Goal: Transaction & Acquisition: Purchase product/service

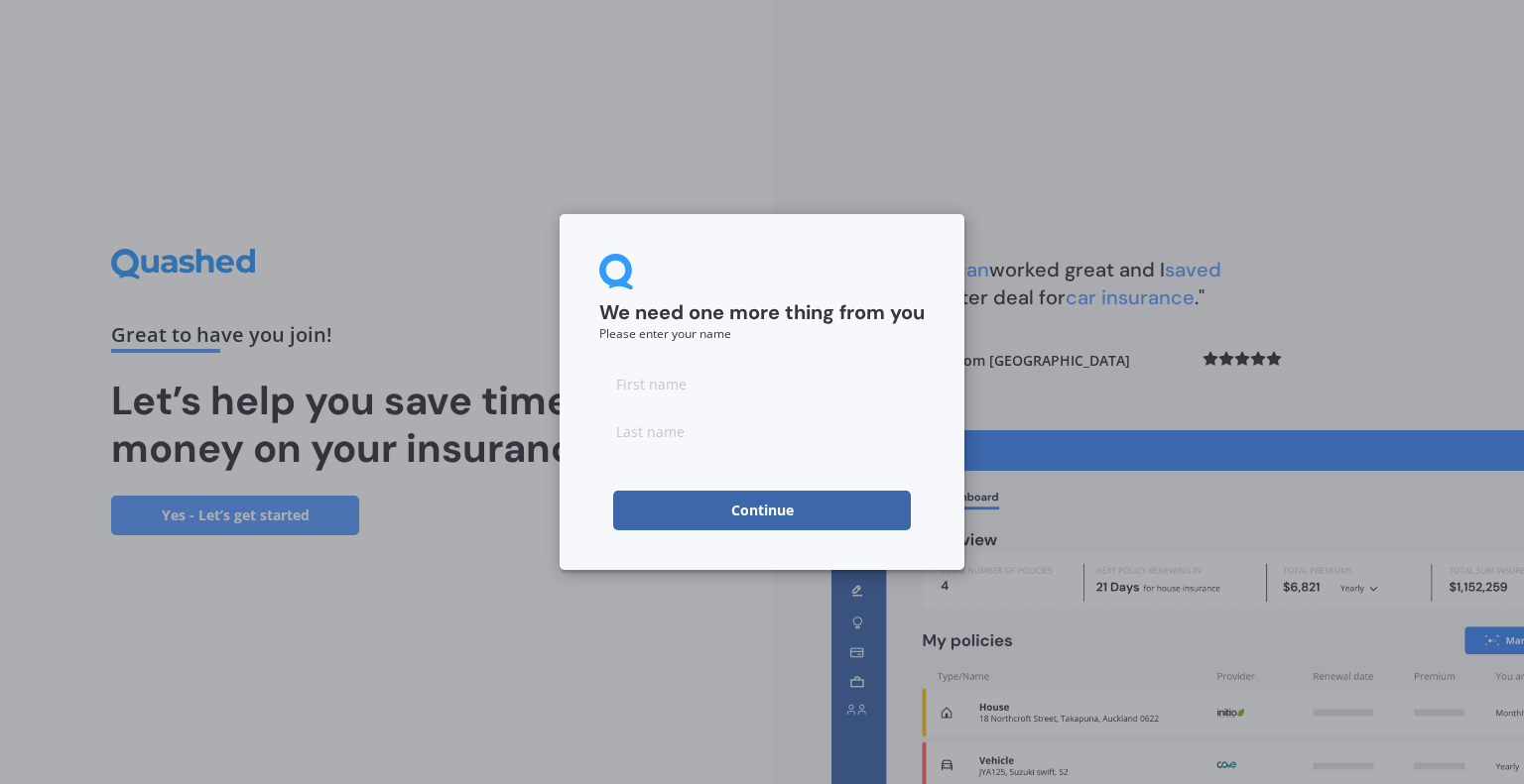
click at [855, 393] on input at bounding box center [762, 384] width 326 height 40
type input "[PERSON_NAME]"
type input "Keenleyside"
click at [629, 486] on form "We need one more thing from you Please enter your name [PERSON_NAME] Continue" at bounding box center [762, 392] width 326 height 277
click at [659, 514] on button "Continue" at bounding box center [762, 510] width 298 height 40
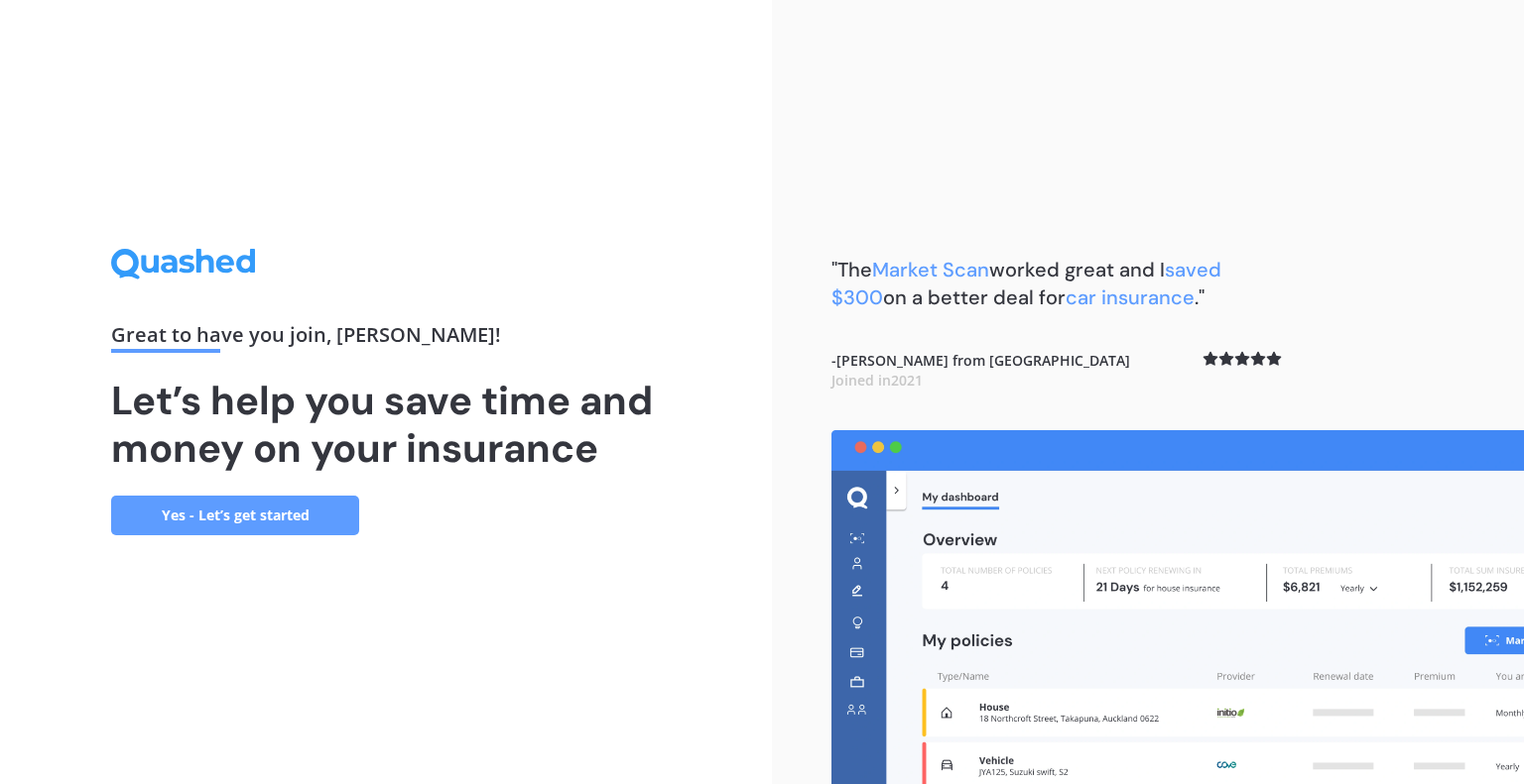
click at [202, 504] on link "Yes - Let’s get started" at bounding box center [235, 515] width 248 height 40
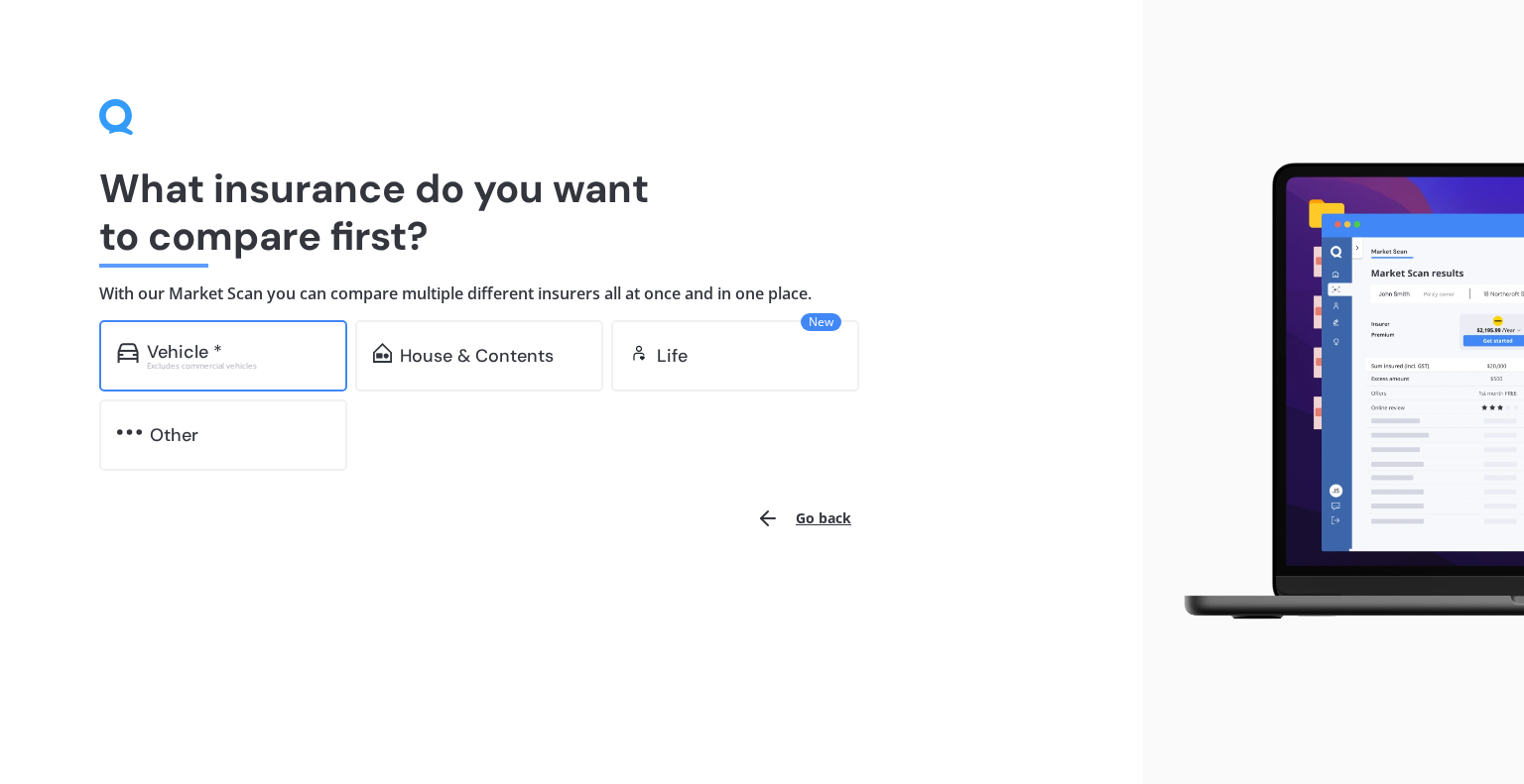
click at [294, 340] on div "Vehicle * Excludes commercial vehicles" at bounding box center [223, 356] width 248 height 71
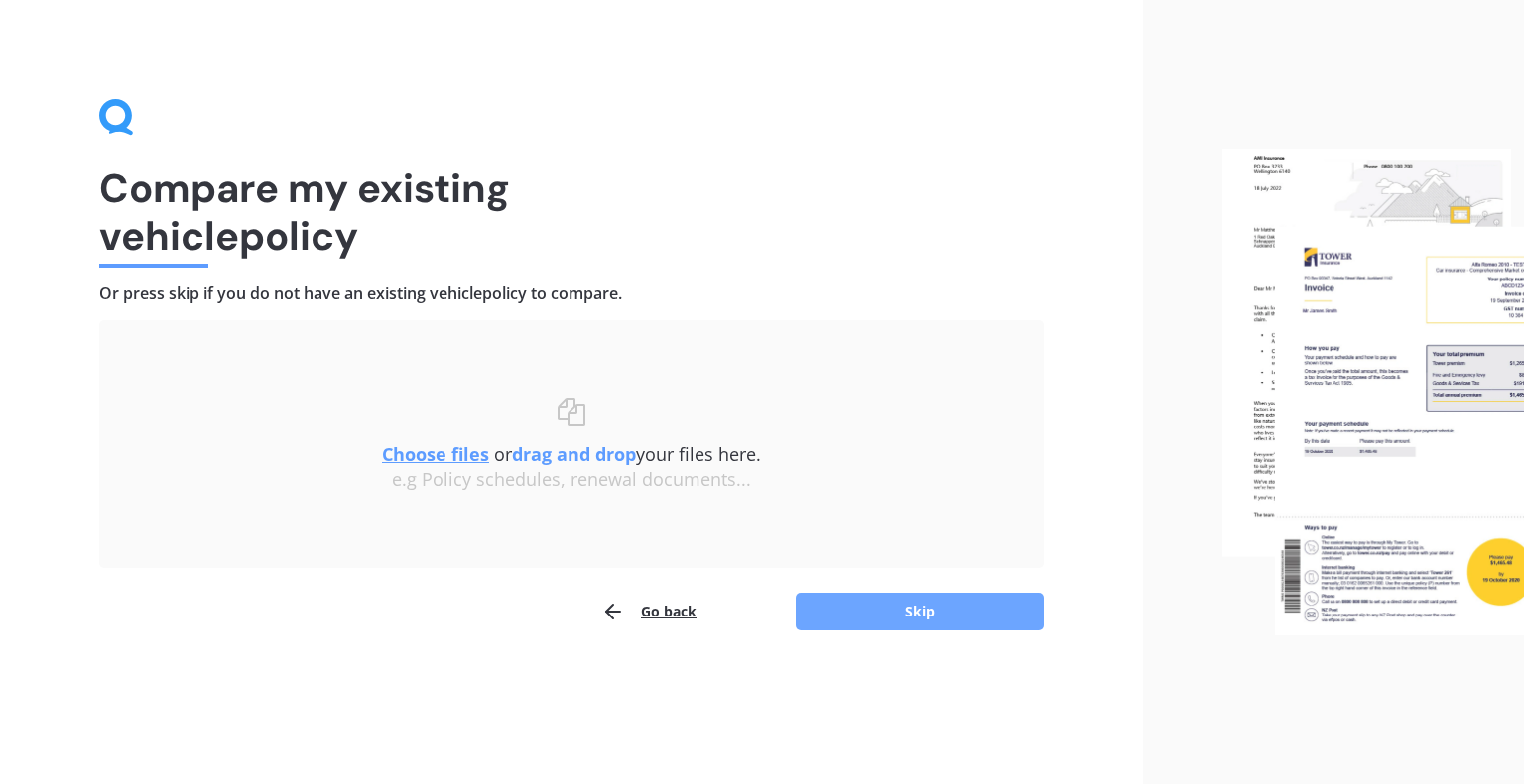
click at [862, 615] on button "Skip" at bounding box center [919, 612] width 248 height 38
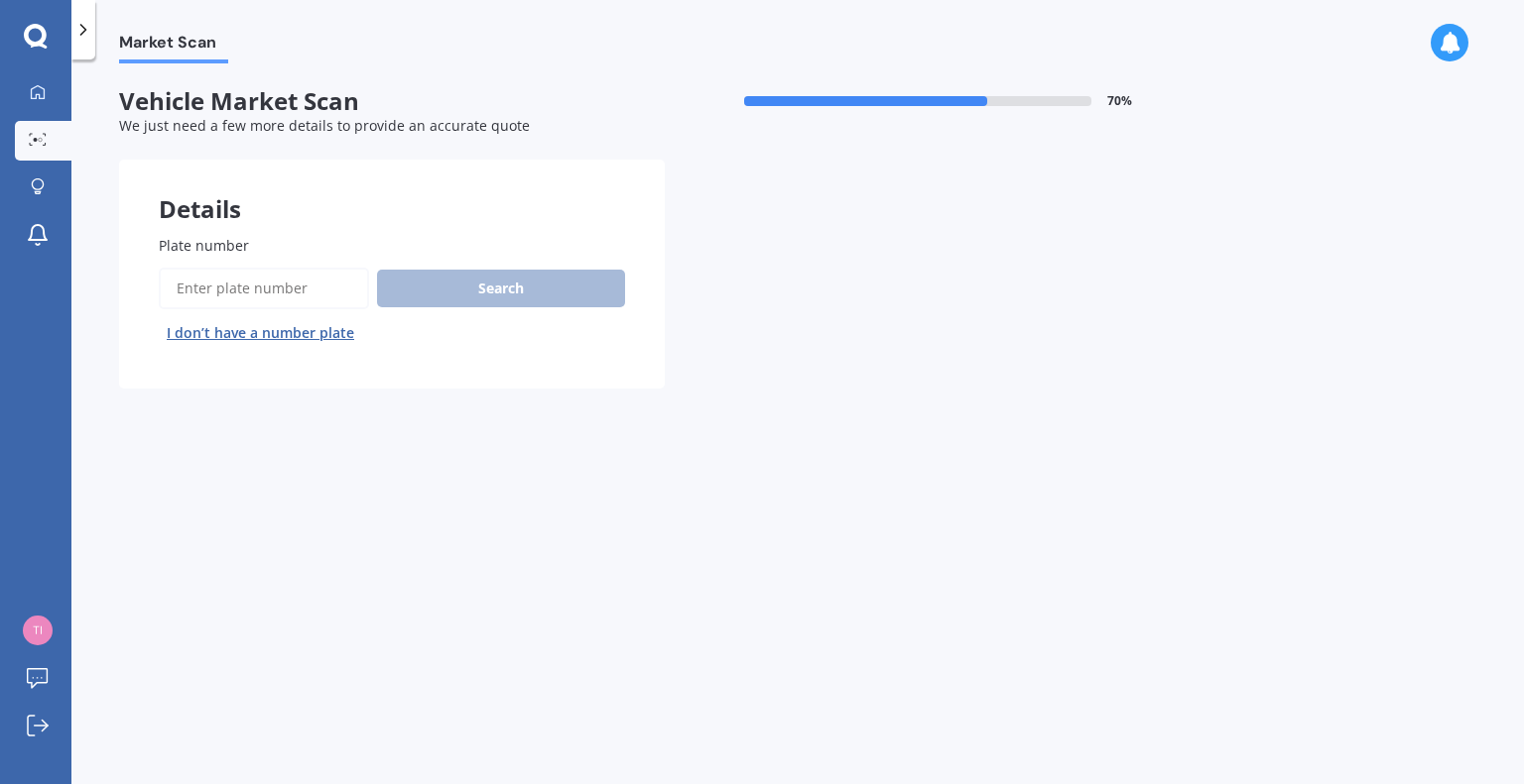
click at [311, 283] on input "Plate number" at bounding box center [264, 289] width 210 height 42
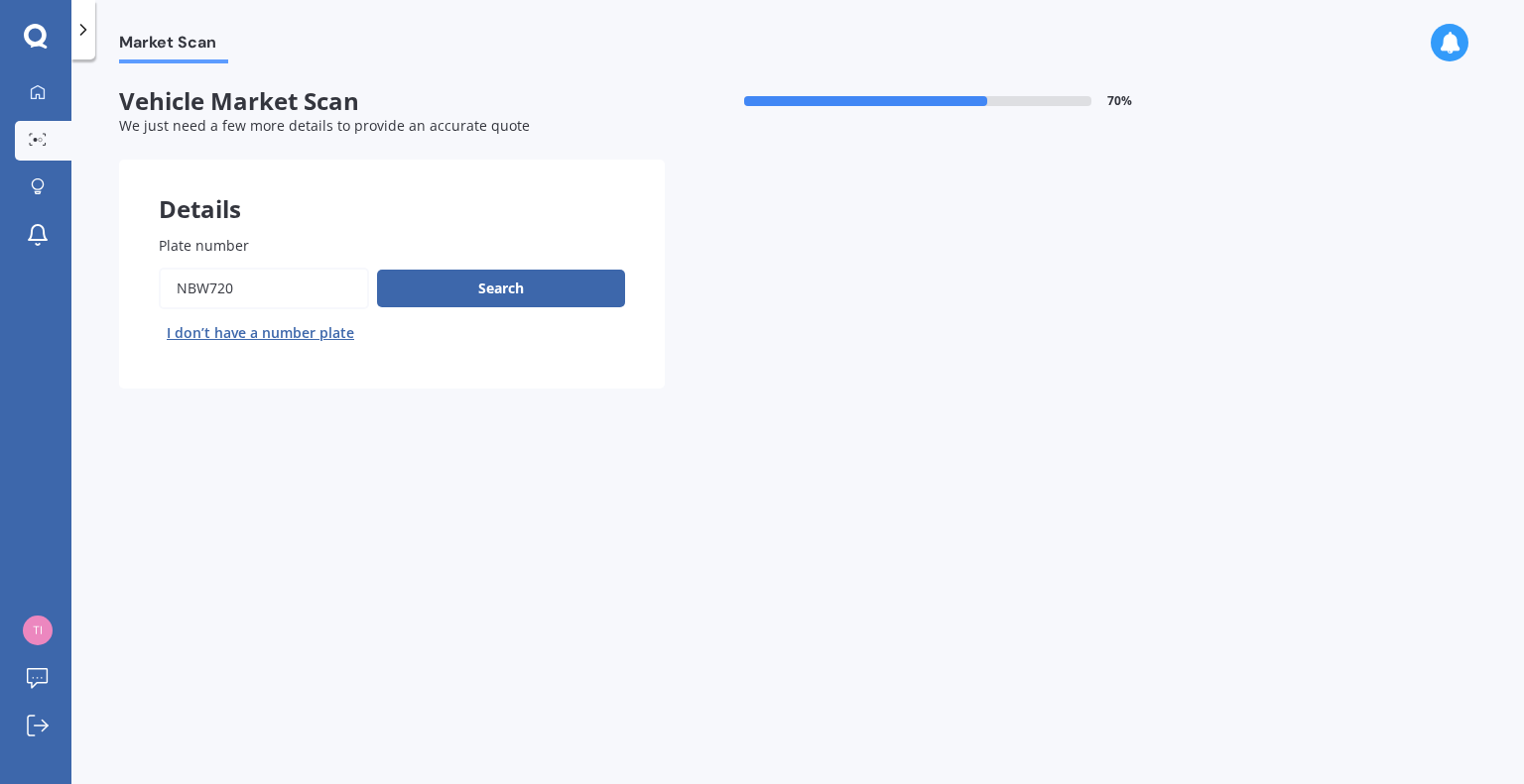
type input "NBW720"
click at [0, 0] on button "Next" at bounding box center [0, 0] width 0 height 0
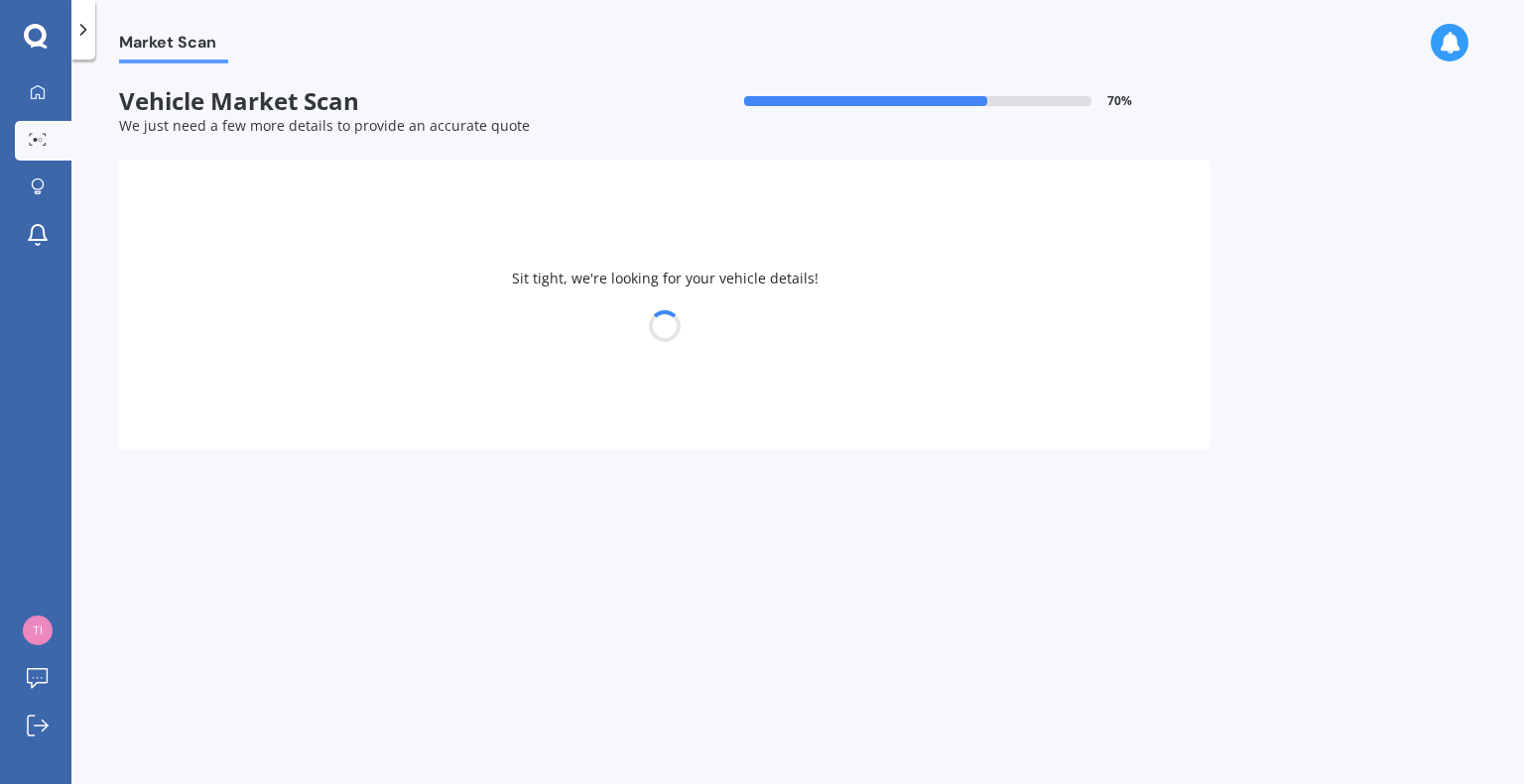
select select "NISSAN"
select select "X-TRAIL"
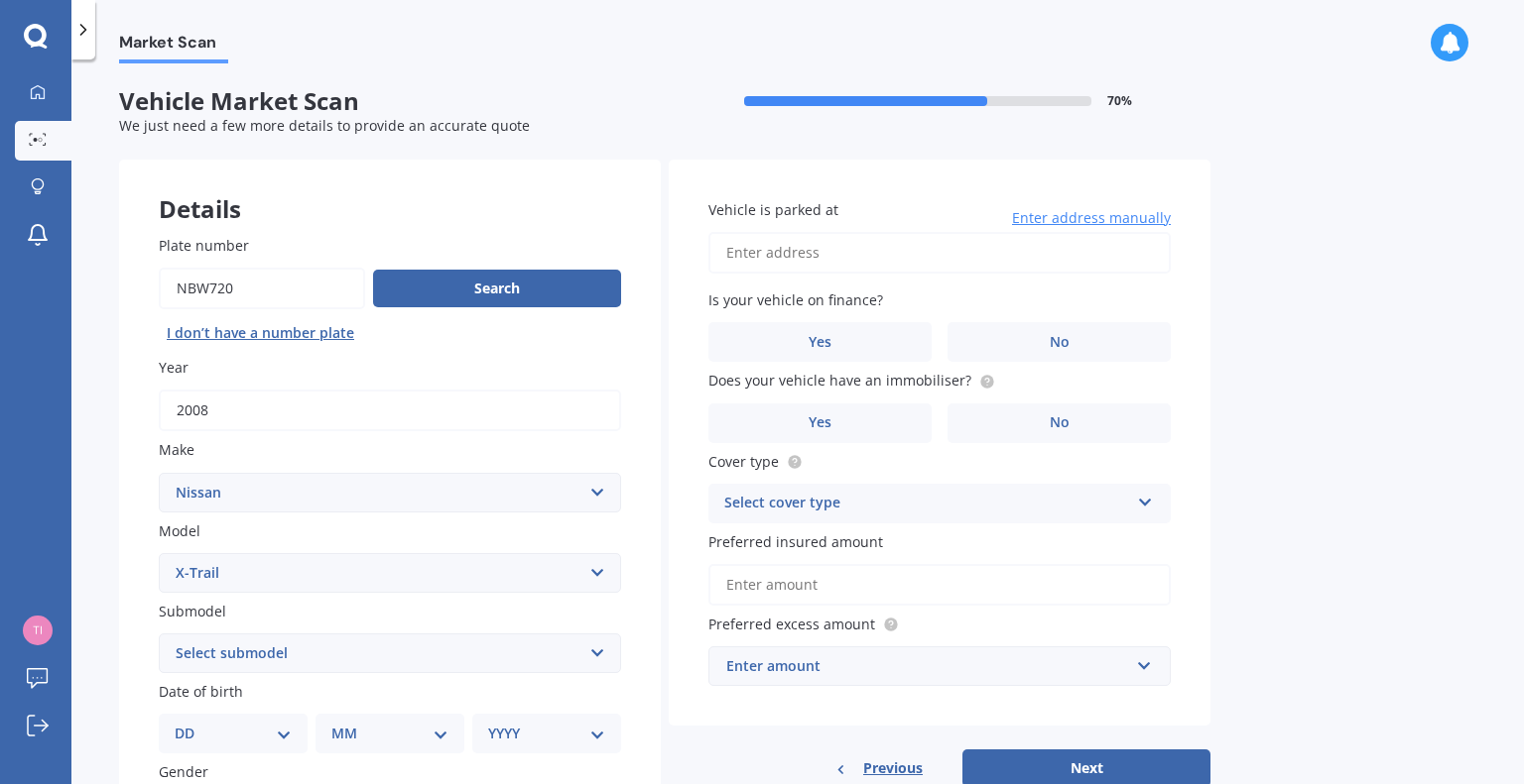
click at [781, 225] on div "Vehicle is parked at Enter address manually" at bounding box center [939, 237] width 463 height 74
click at [813, 240] on input "Vehicle is parked at" at bounding box center [939, 253] width 463 height 42
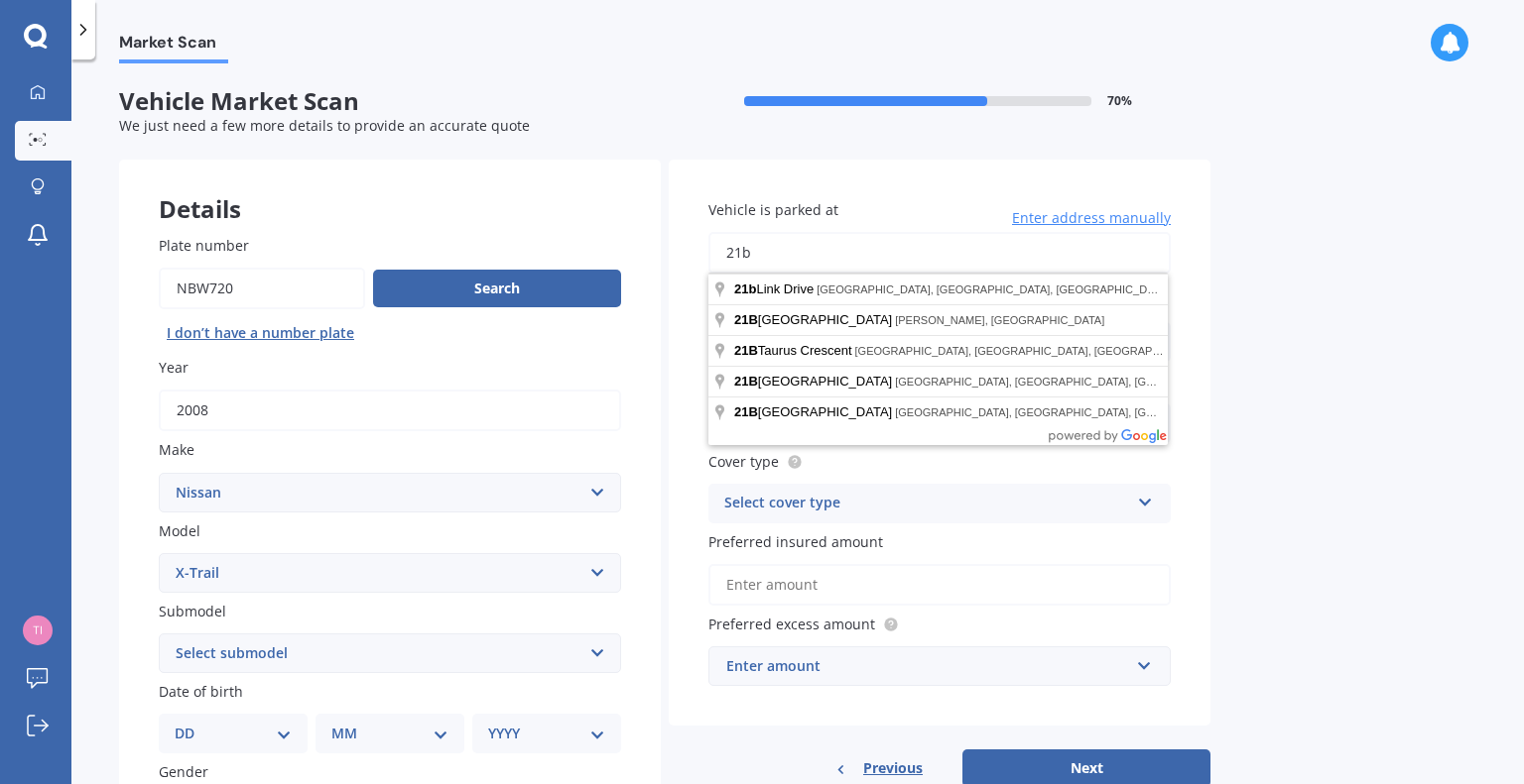
drag, startPoint x: 813, startPoint y: 240, endPoint x: 809, endPoint y: 272, distance: 32.2
click at [809, 272] on input "21b" at bounding box center [939, 253] width 463 height 42
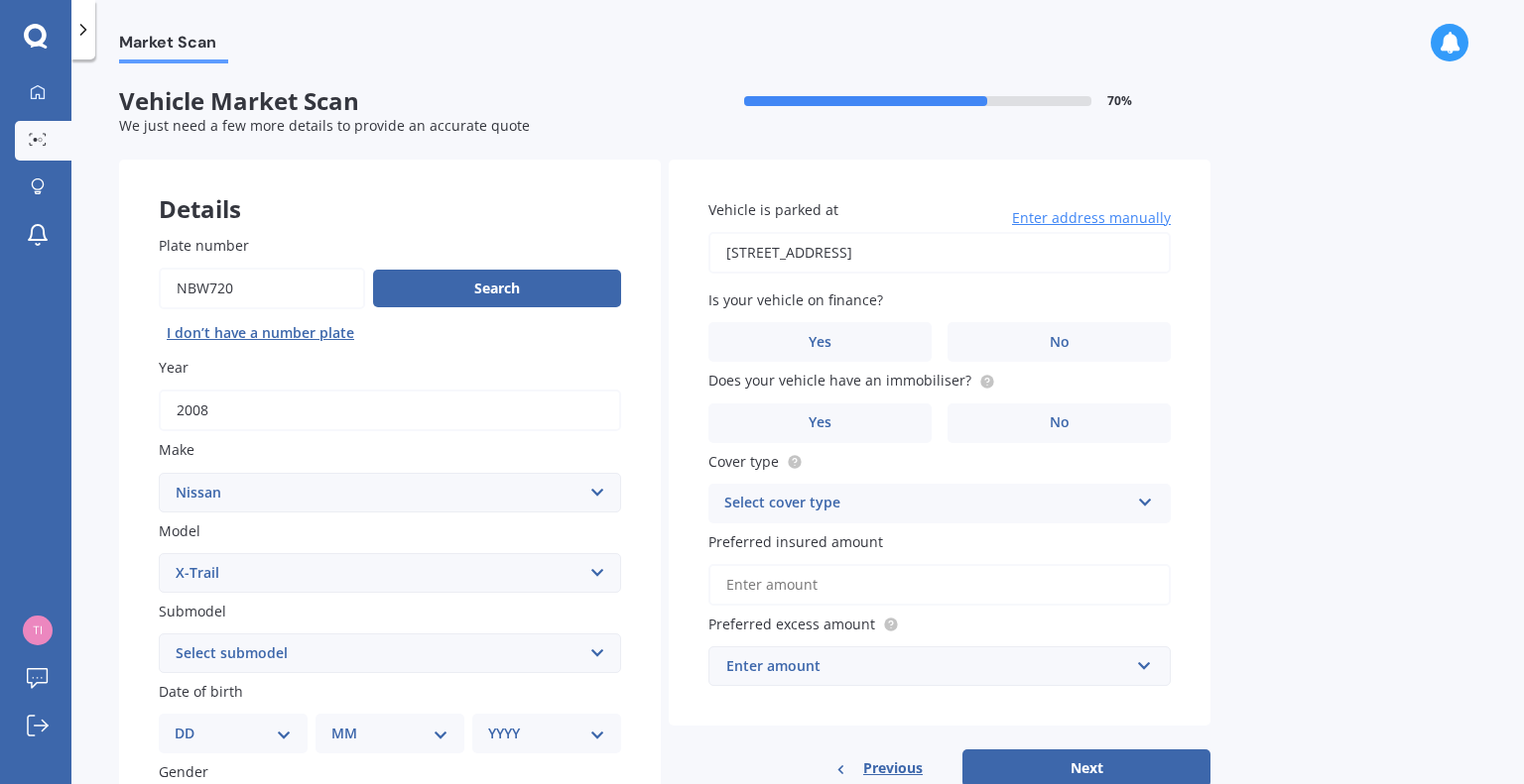
type input "[STREET_ADDRESS]"
click at [1048, 355] on label "No" at bounding box center [1058, 343] width 223 height 40
click at [0, 0] on input "No" at bounding box center [0, 0] width 0 height 0
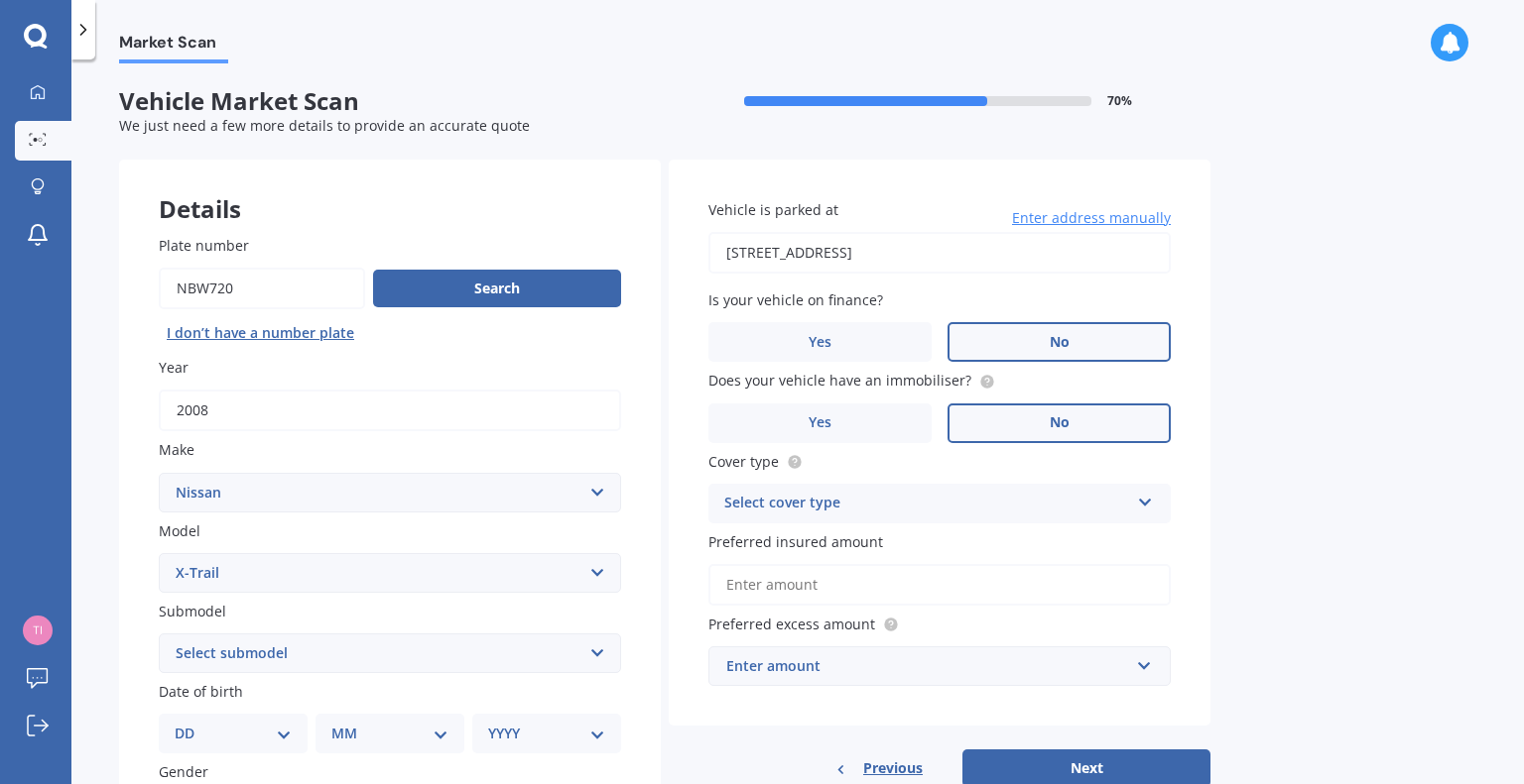
click at [1060, 429] on span "No" at bounding box center [1059, 422] width 20 height 17
click at [0, 0] on input "No" at bounding box center [0, 0] width 0 height 0
click at [1041, 520] on div "Select cover type Comprehensive Third Party, Fire & Theft Third Party" at bounding box center [939, 503] width 463 height 40
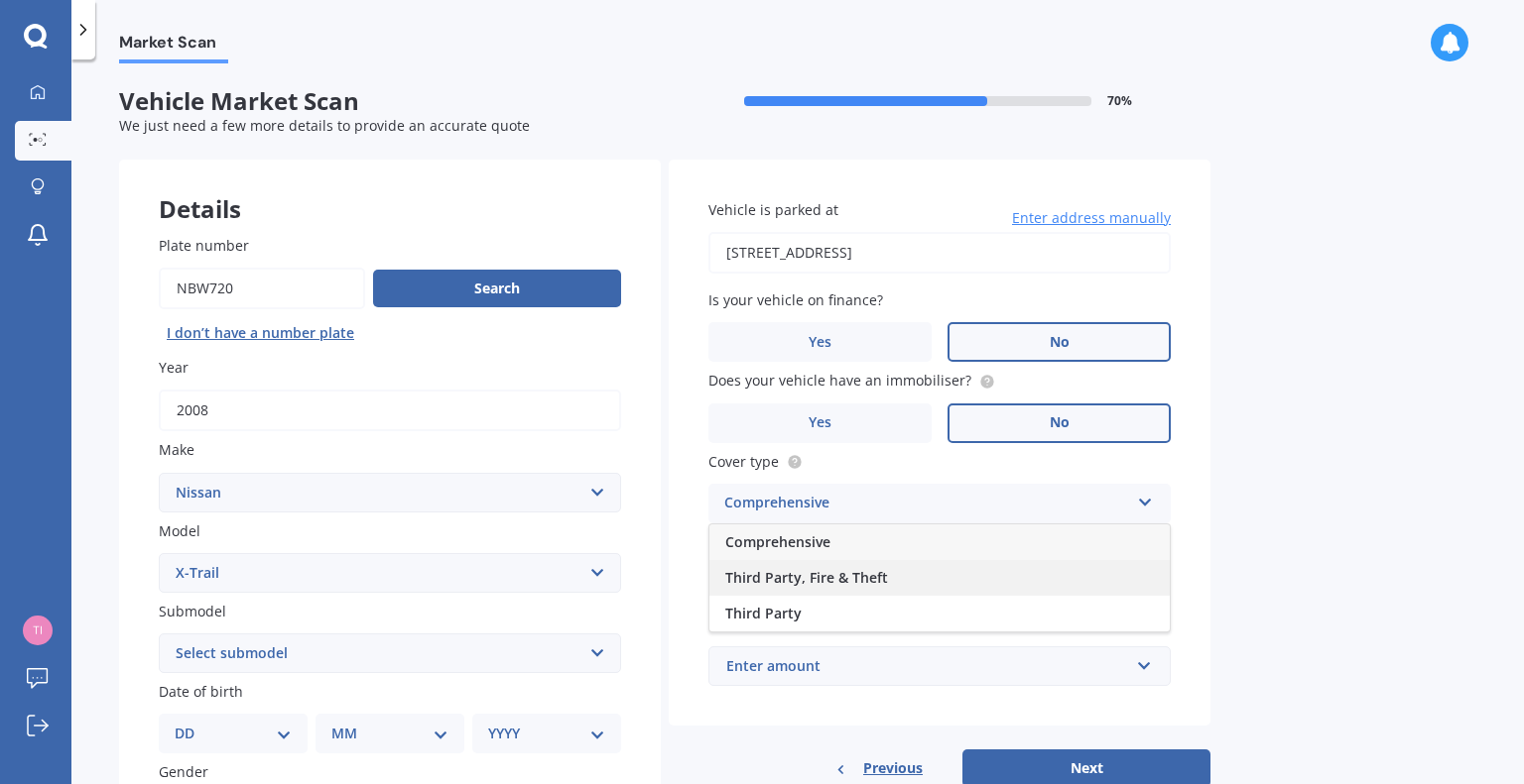
click at [1014, 570] on div "Third Party, Fire & Theft" at bounding box center [939, 578] width 461 height 36
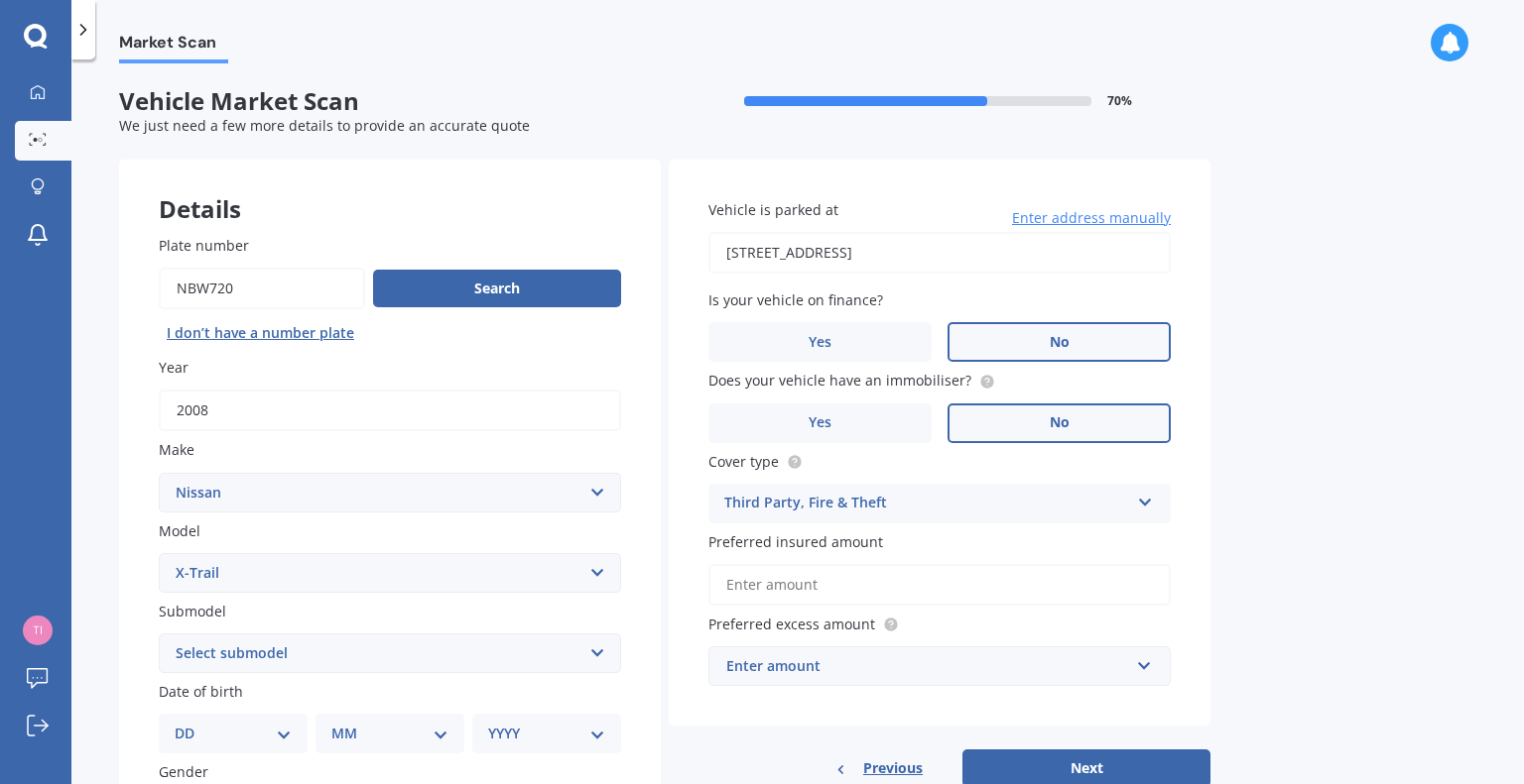
click at [988, 665] on div "Enter amount" at bounding box center [927, 666] width 403 height 22
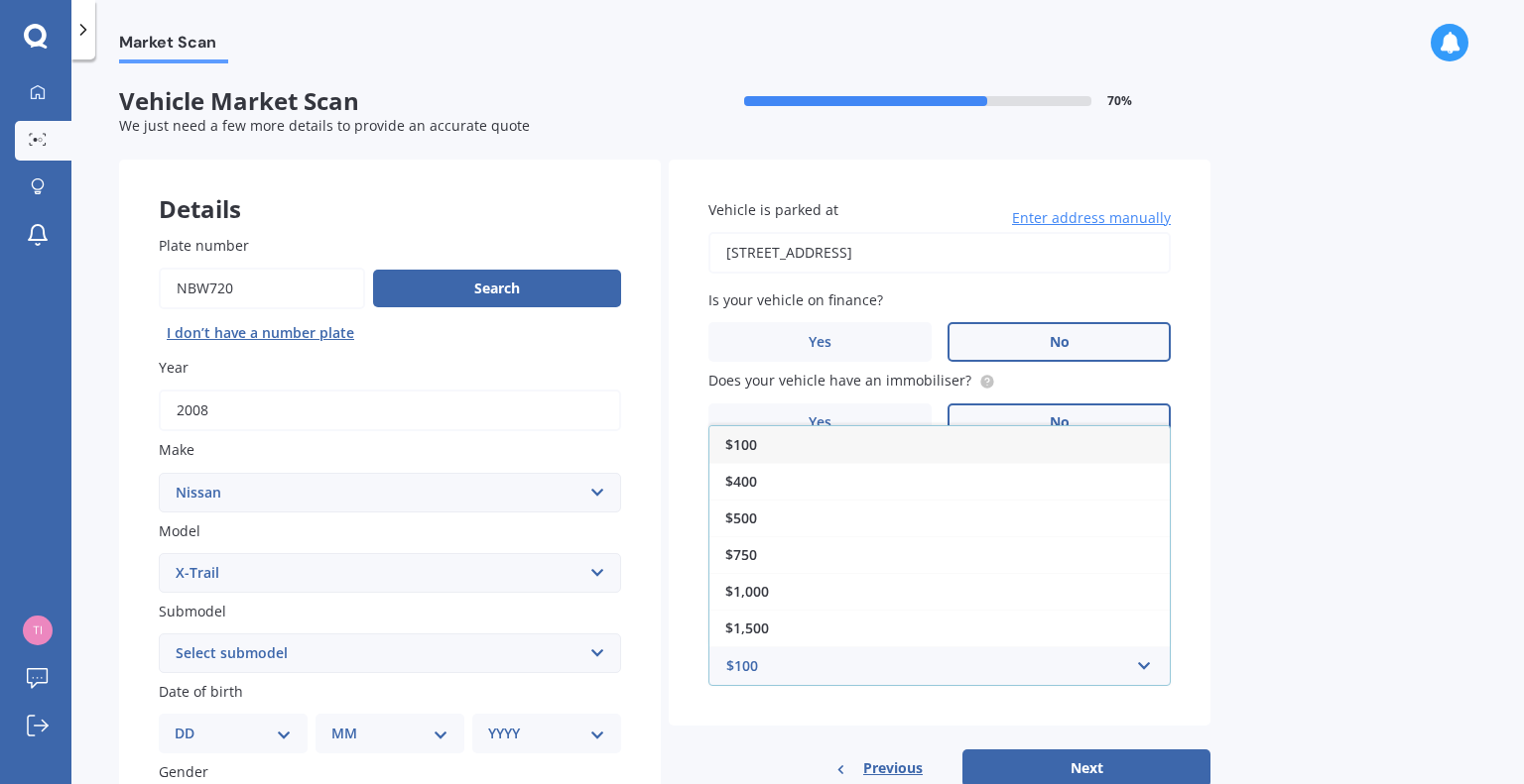
click at [1175, 533] on div "Vehicle is parked at [STREET_ADDRESS] Enter address manually Is your vehicle on…" at bounding box center [939, 443] width 542 height 567
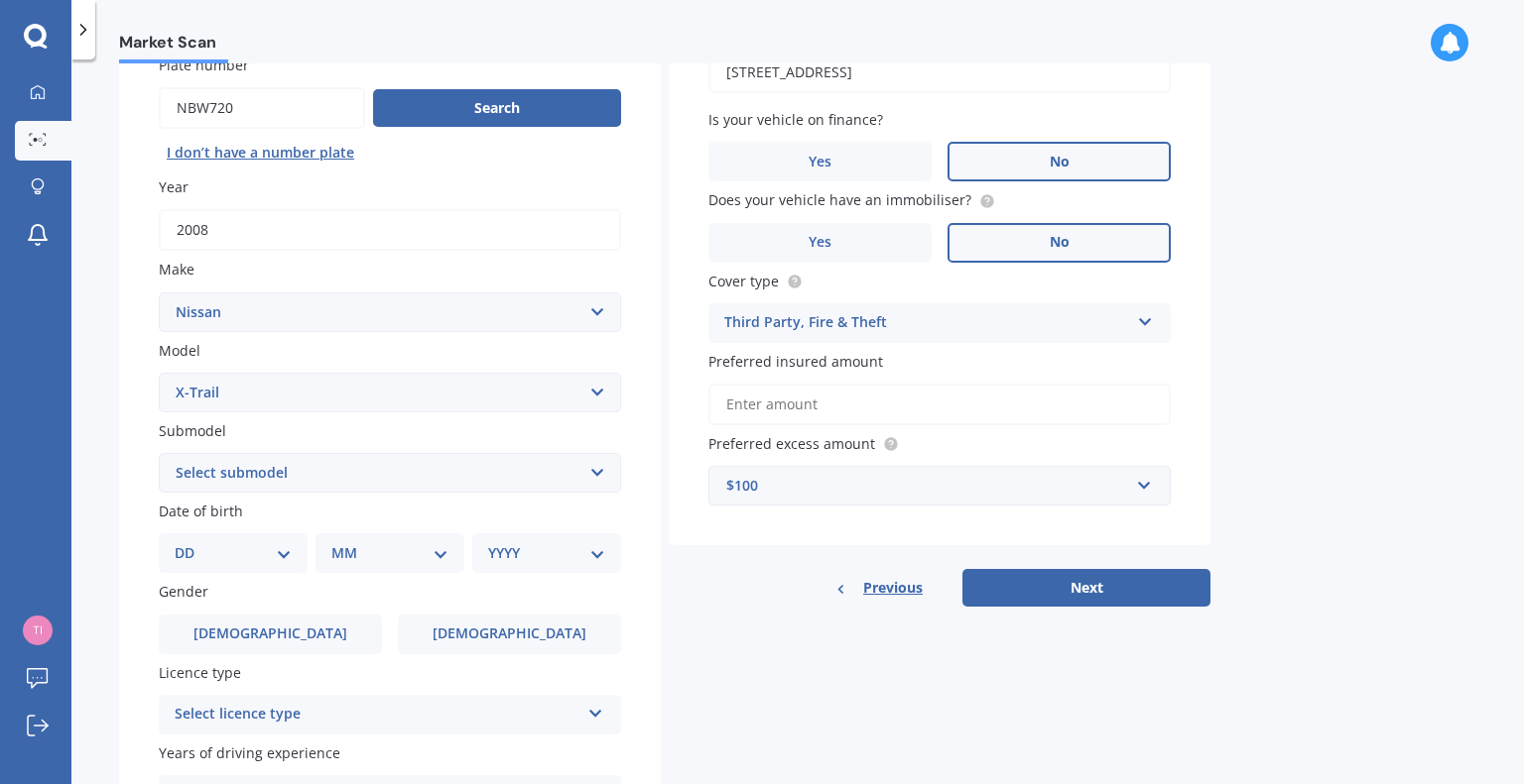
scroll to position [190, 0]
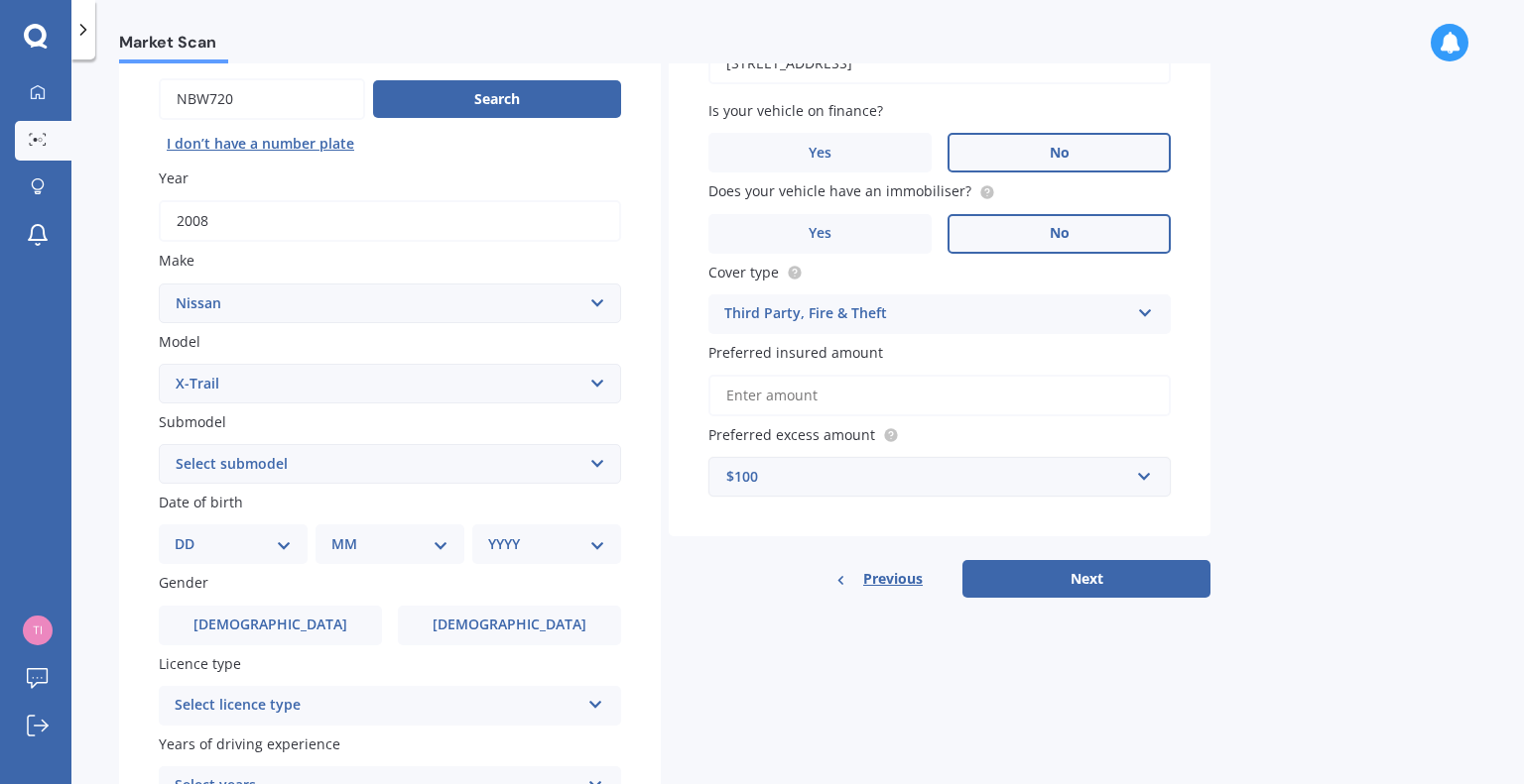
click at [248, 478] on select "Select submodel (All Other) 2000cc Hybrid 2WD non-turbo 4WD 20X Petrol ST ST 4W…" at bounding box center [390, 464] width 463 height 40
click at [227, 542] on select "DD 01 02 03 04 05 06 07 08 09 10 11 12 13 14 15 16 17 18 19 20 21 22 23 24 25 2…" at bounding box center [233, 544] width 117 height 22
select select "23"
click at [191, 533] on select "DD 01 02 03 04 05 06 07 08 09 10 11 12 13 14 15 16 17 18 19 20 21 22 23 24 25 2…" at bounding box center [233, 544] width 117 height 22
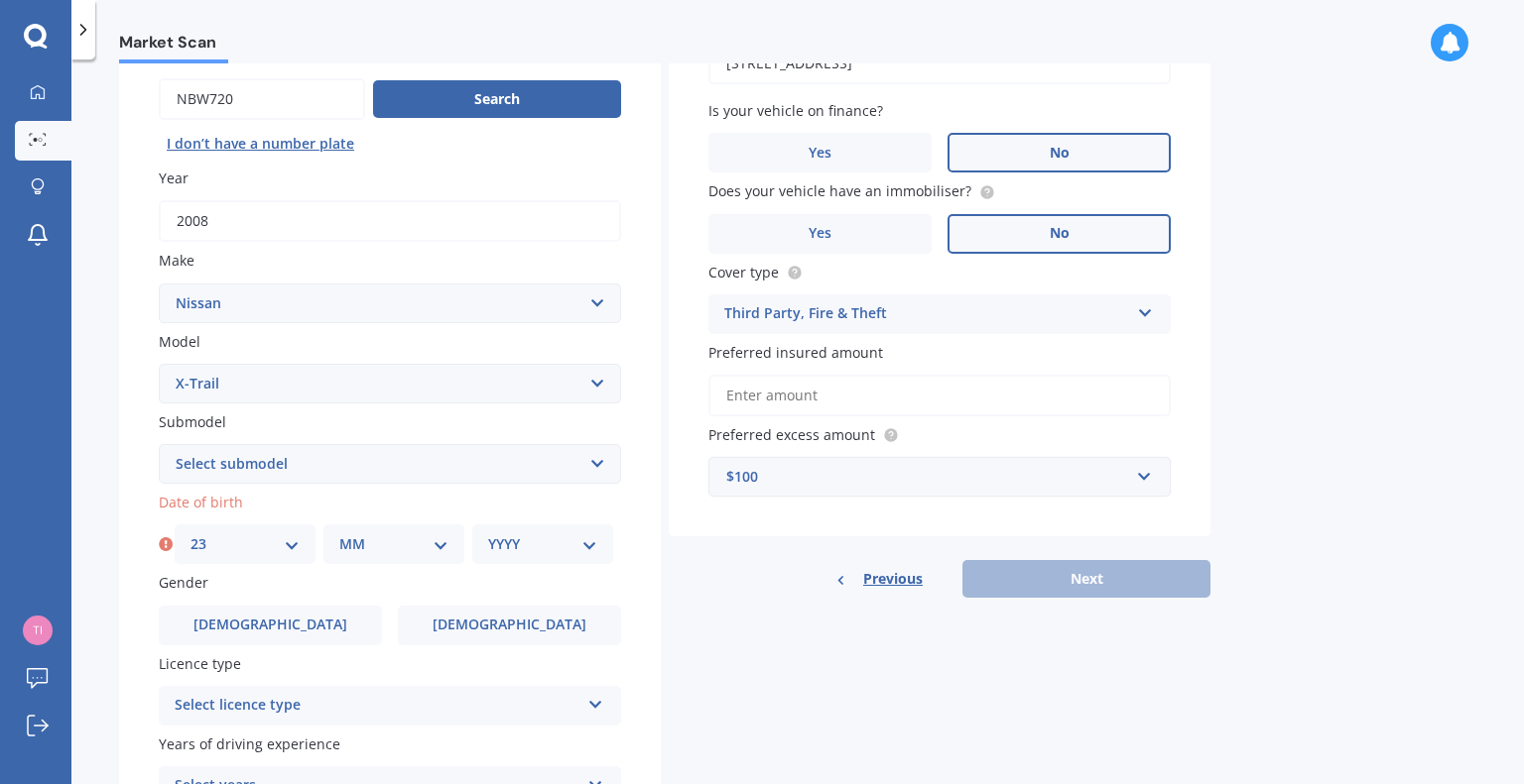
click at [364, 542] on select "MM 01 02 03 04 05 06 07 08 09 10 11 12" at bounding box center [393, 544] width 109 height 22
select select "03"
click at [339, 533] on select "MM 01 02 03 04 05 06 07 08 09 10 11 12" at bounding box center [393, 544] width 109 height 22
click at [508, 544] on select "YYYY 2025 2024 2023 2022 2021 2020 2019 2018 2017 2016 2015 2014 2013 2012 2011…" at bounding box center [542, 544] width 109 height 22
select select "1949"
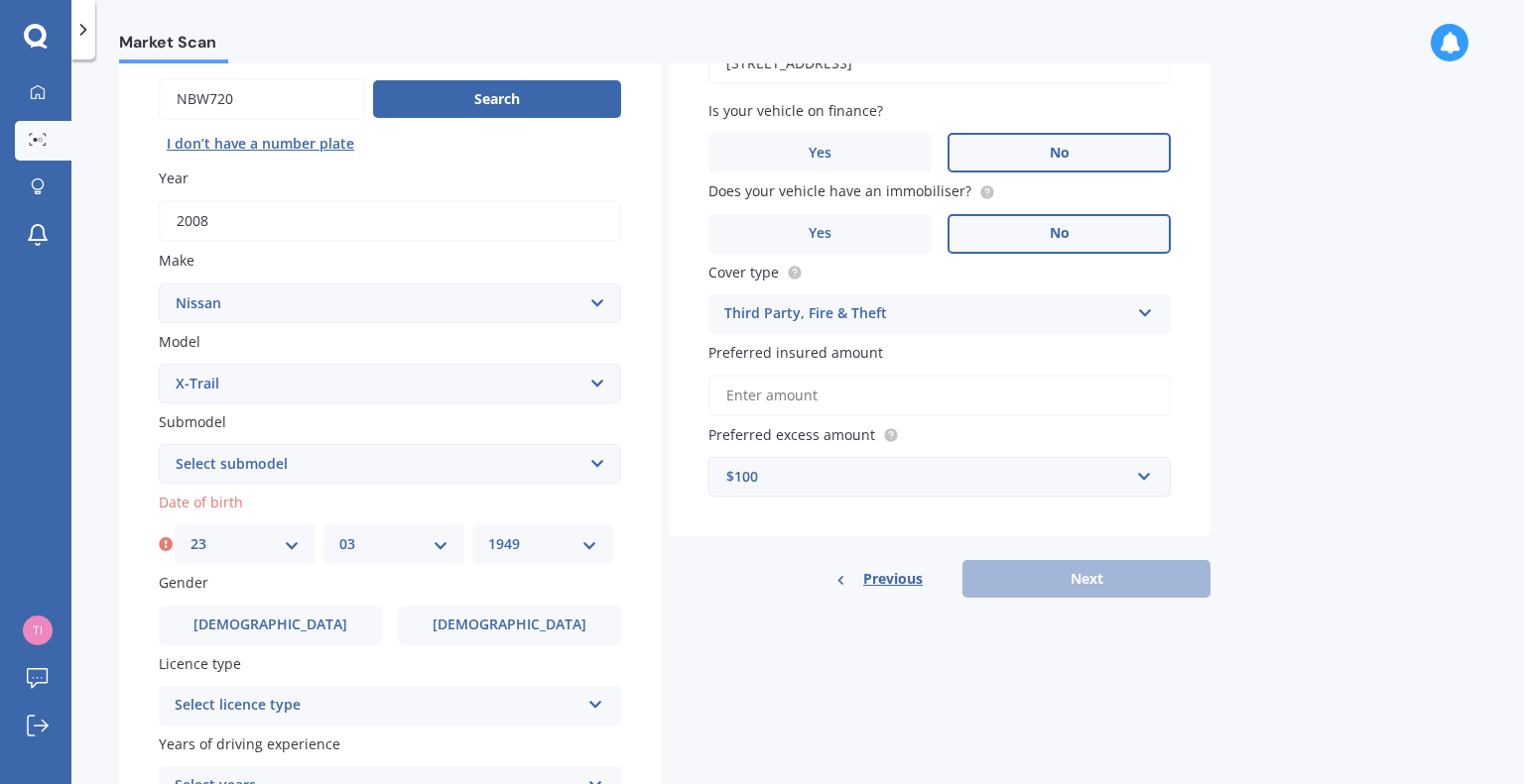
click at [488, 533] on select "YYYY 2025 2024 2023 2022 2021 2020 2019 2018 2017 2016 2015 2014 2013 2012 2011…" at bounding box center [542, 544] width 109 height 22
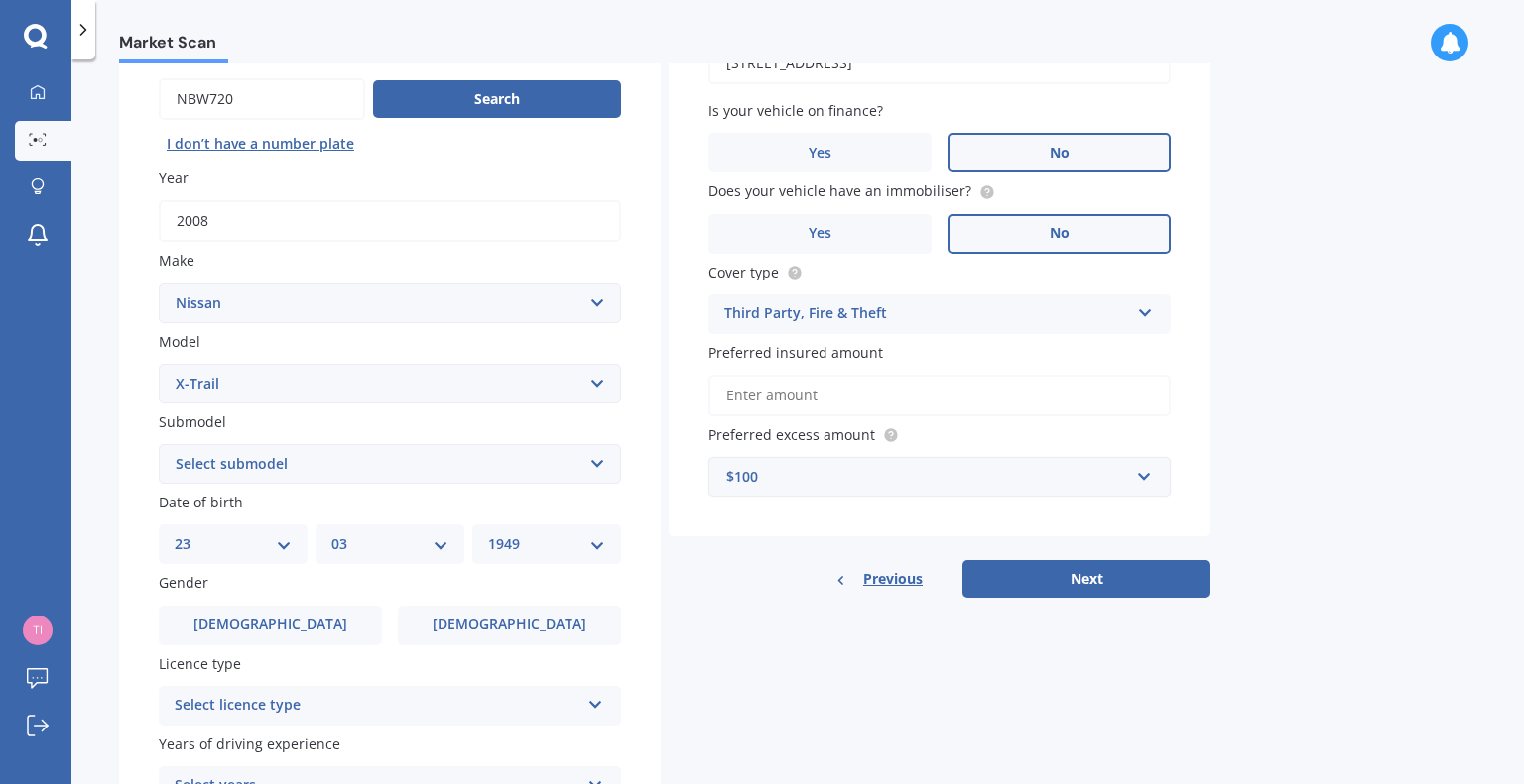
click at [565, 689] on div "Select licence type NZ Full NZ Restricted NZ Learners [GEOGRAPHIC_DATA] [GEOGRA…" at bounding box center [390, 706] width 463 height 40
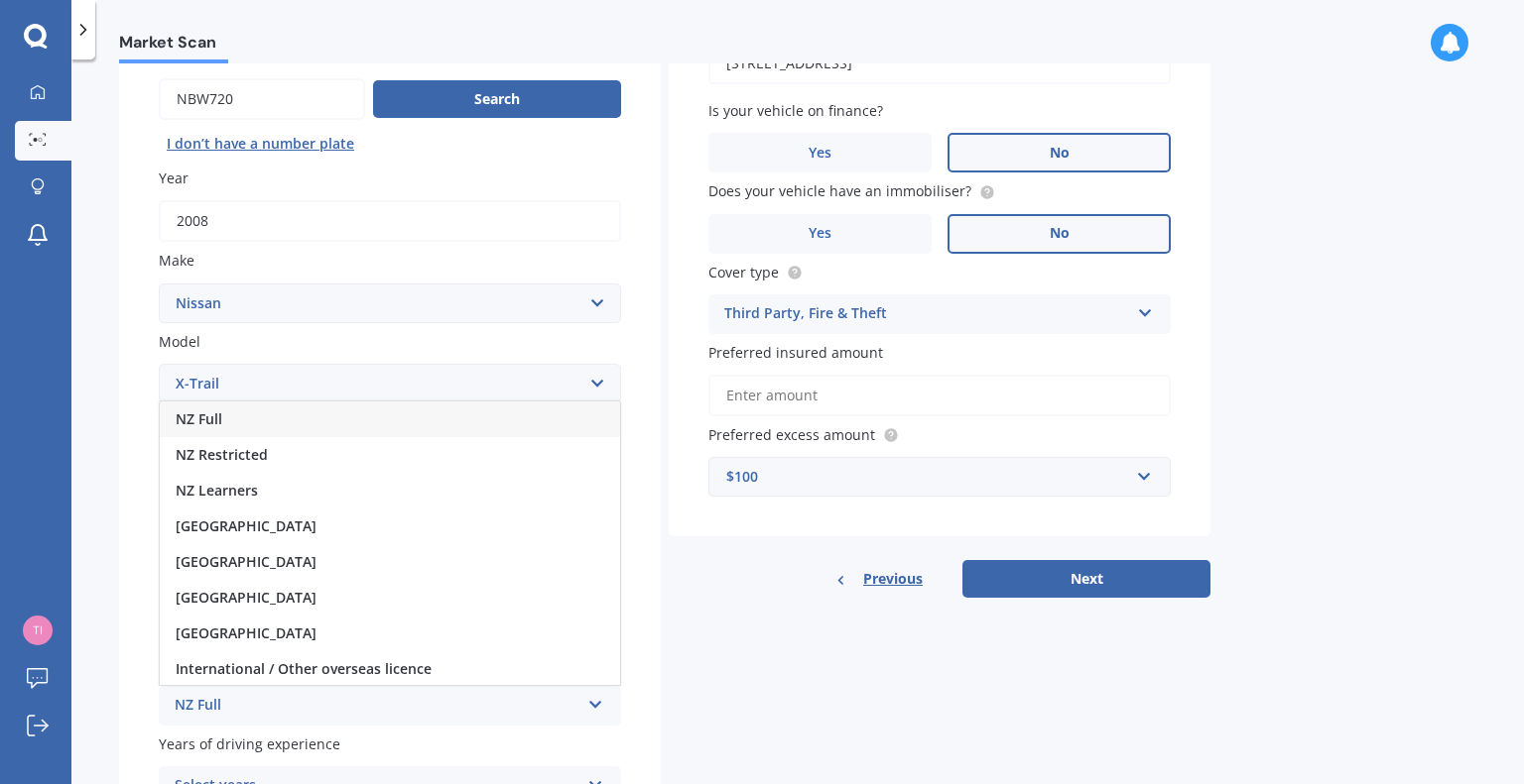
click at [480, 432] on div "NZ Full" at bounding box center [390, 419] width 461 height 36
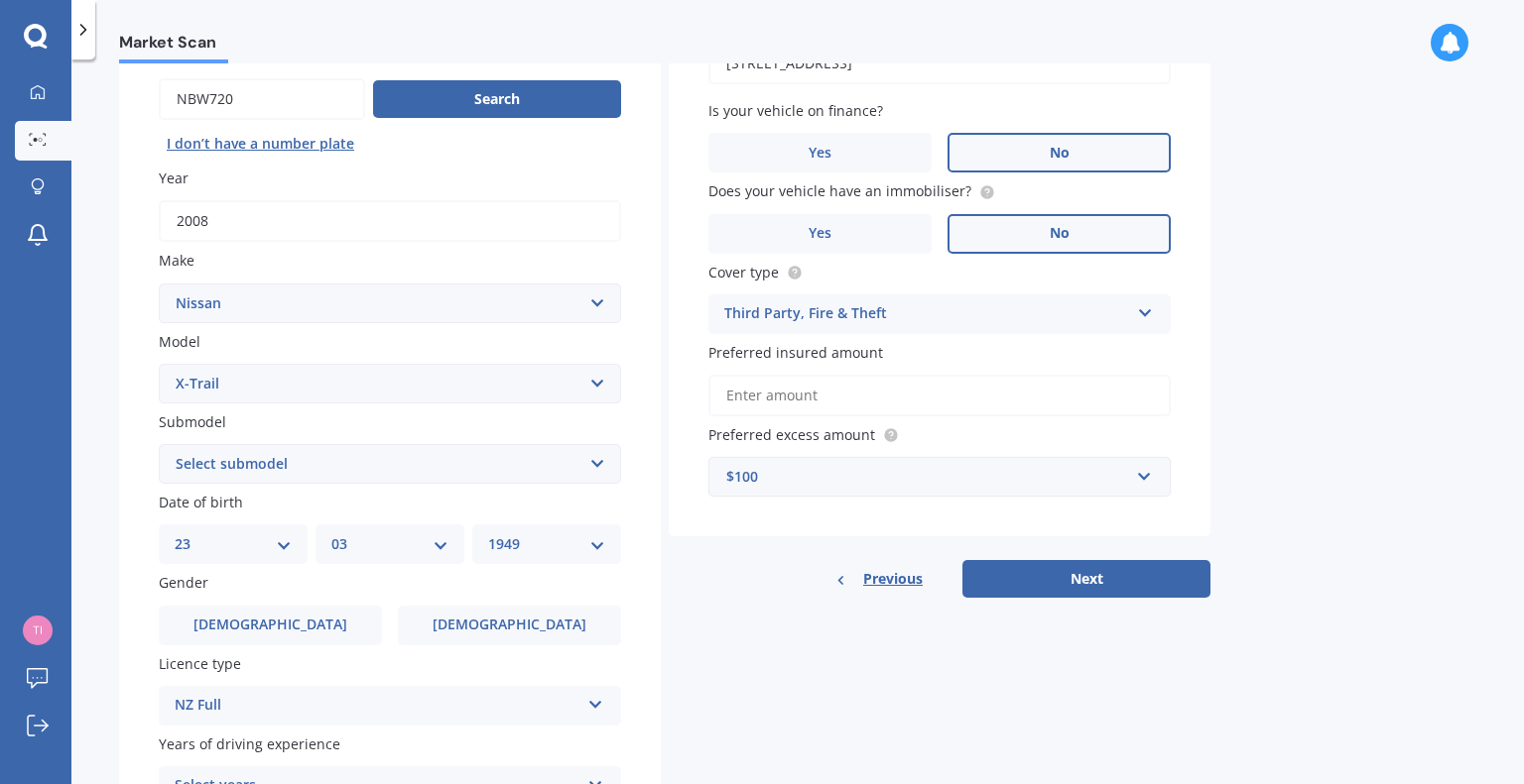
click at [127, 716] on div "Plate number Search I don’t have a number plate Year [DATE] Make Select make AC…" at bounding box center [390, 466] width 542 height 921
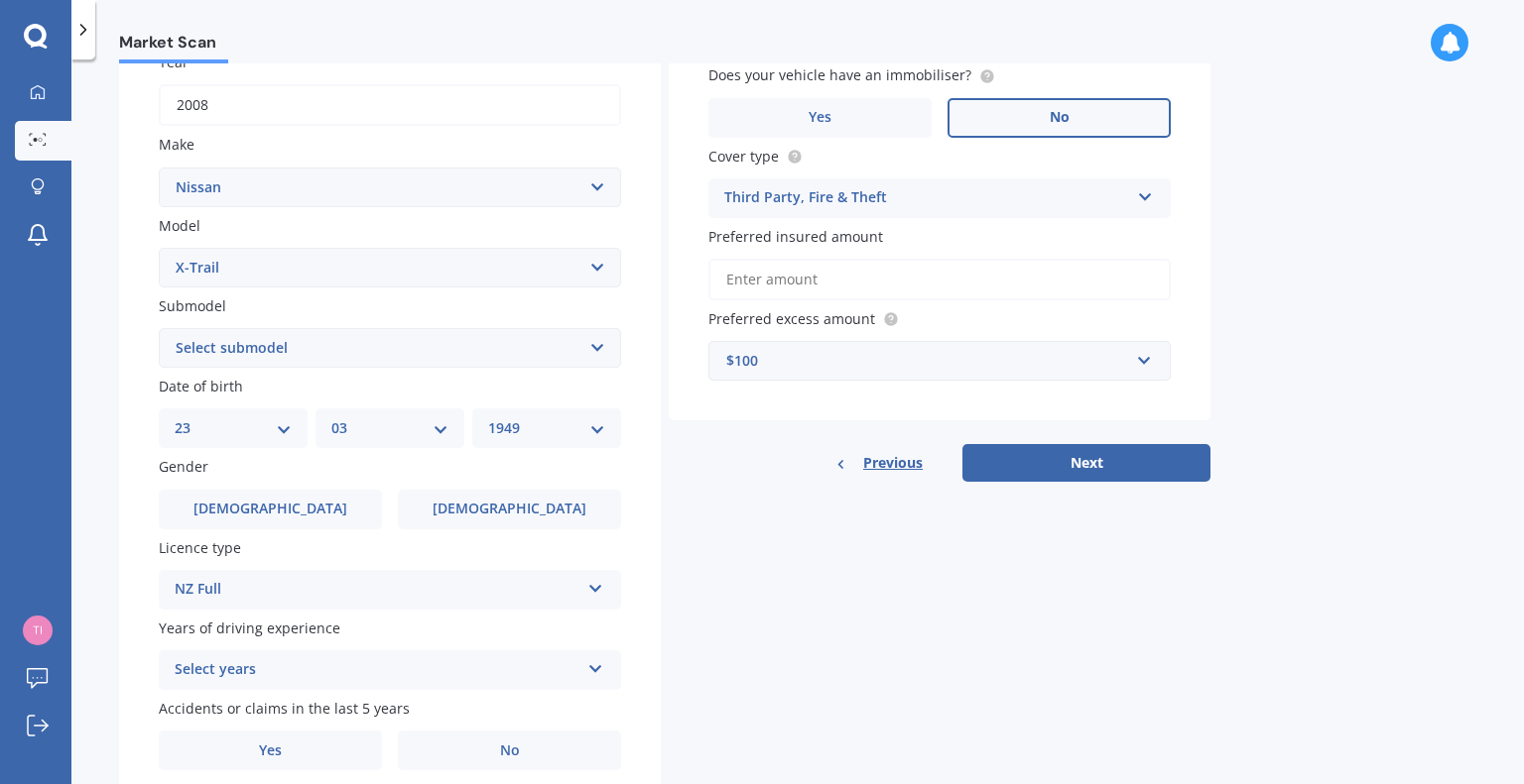
scroll to position [309, 0]
click at [294, 657] on div "Select years" at bounding box center [377, 667] width 405 height 24
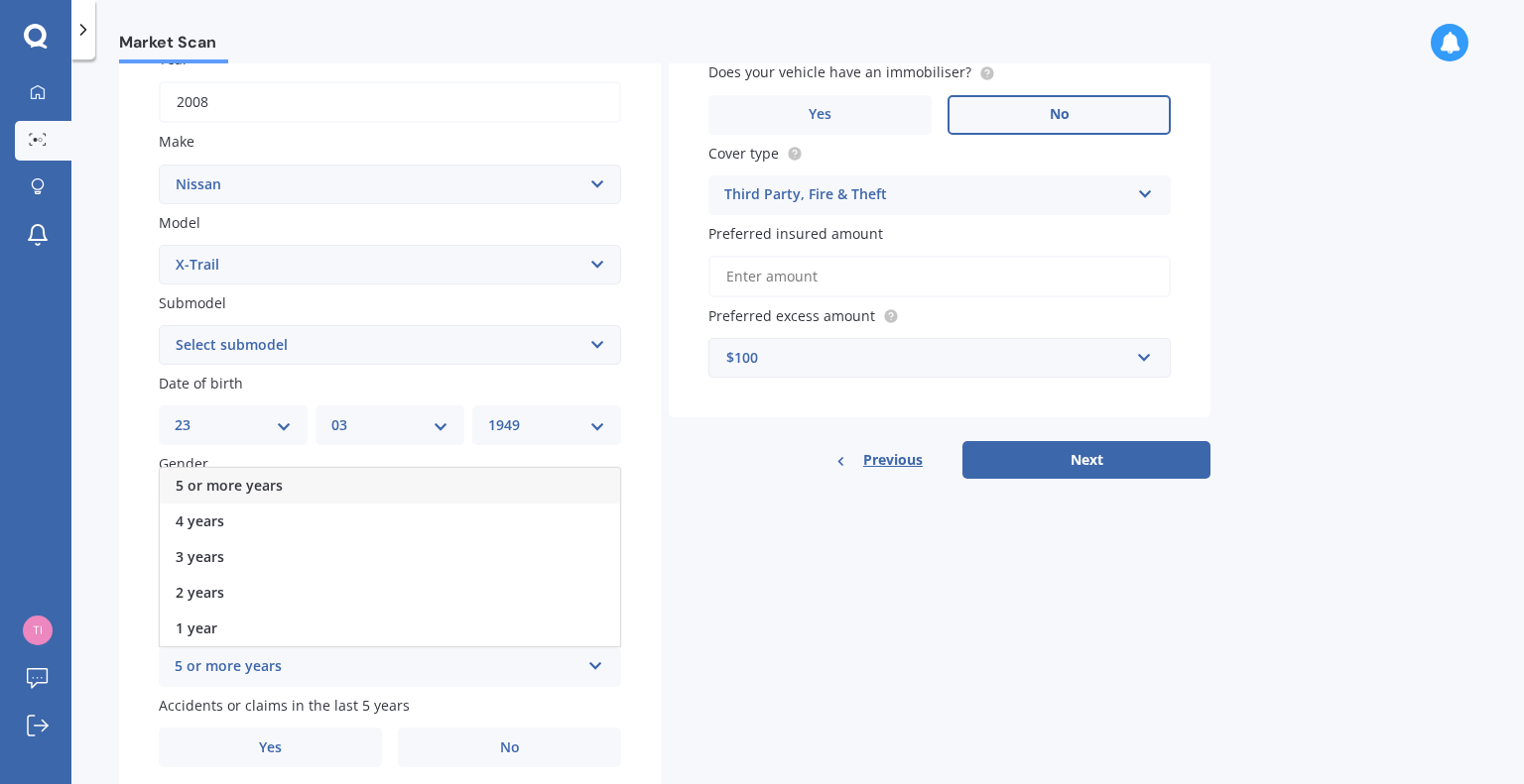
click at [334, 472] on div "5 or more years" at bounding box center [390, 485] width 461 height 36
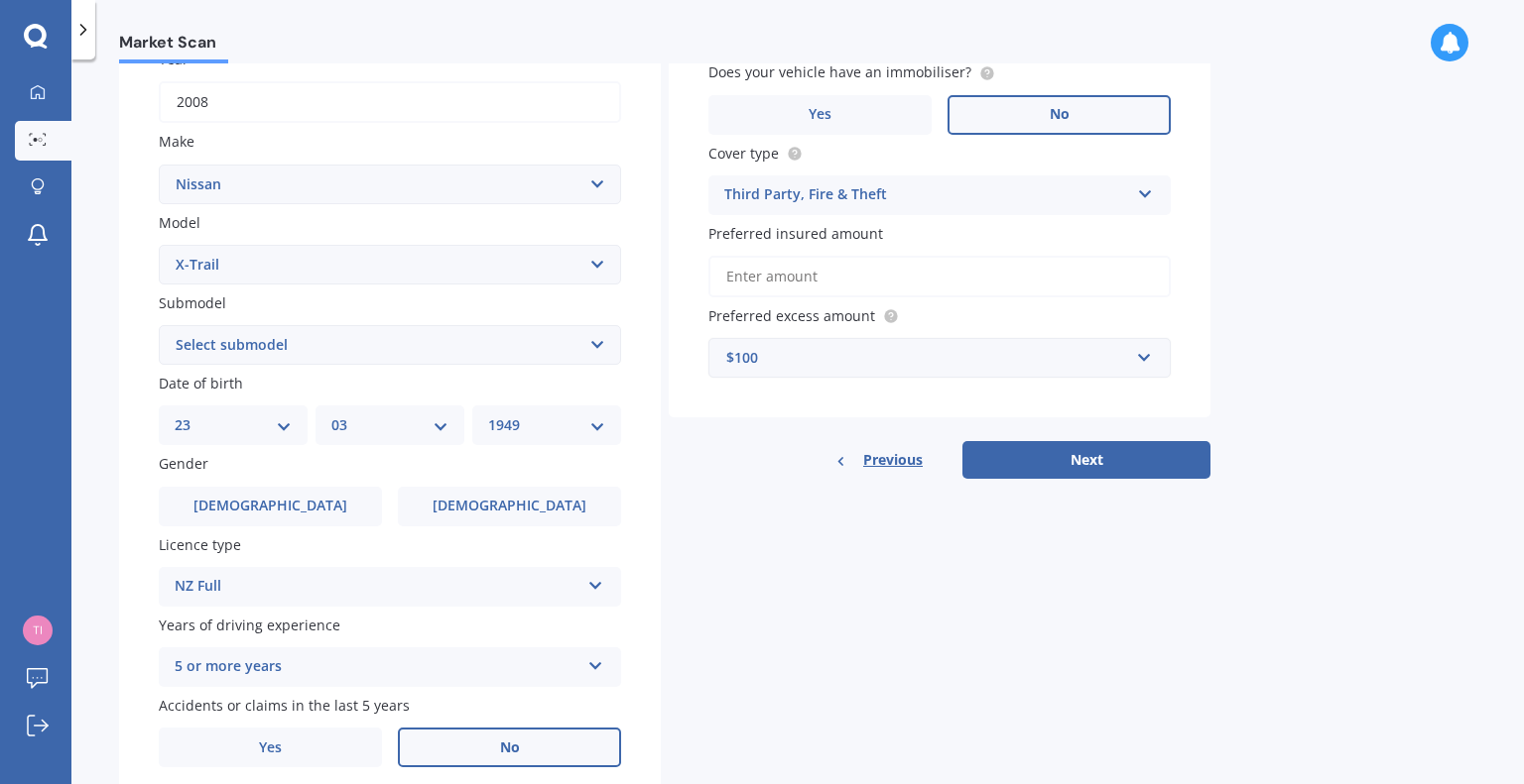
click at [467, 755] on label "No" at bounding box center [509, 748] width 223 height 40
click at [0, 0] on input "No" at bounding box center [0, 0] width 0 height 0
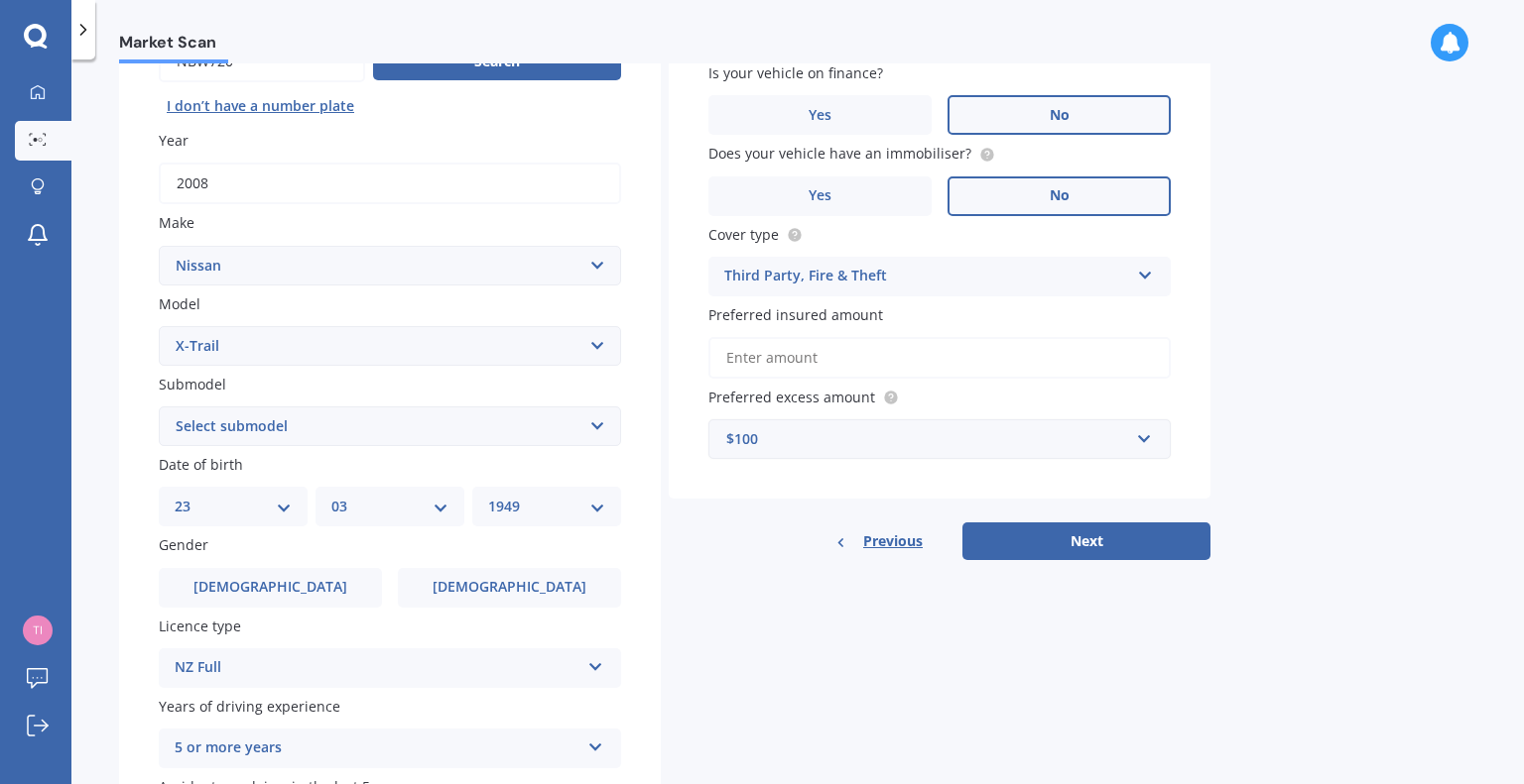
scroll to position [278, 0]
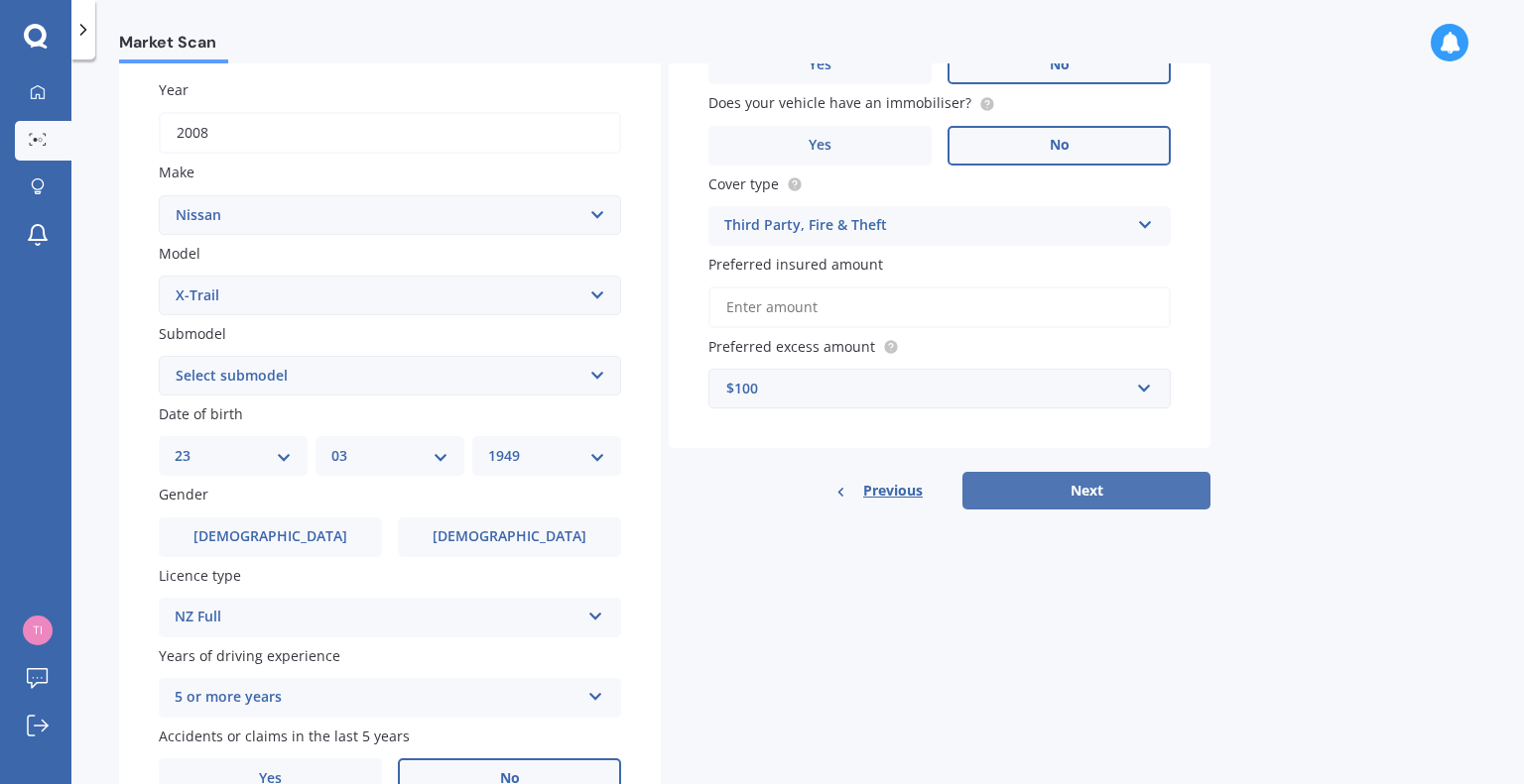
click at [1172, 498] on button "Next" at bounding box center [1086, 490] width 248 height 38
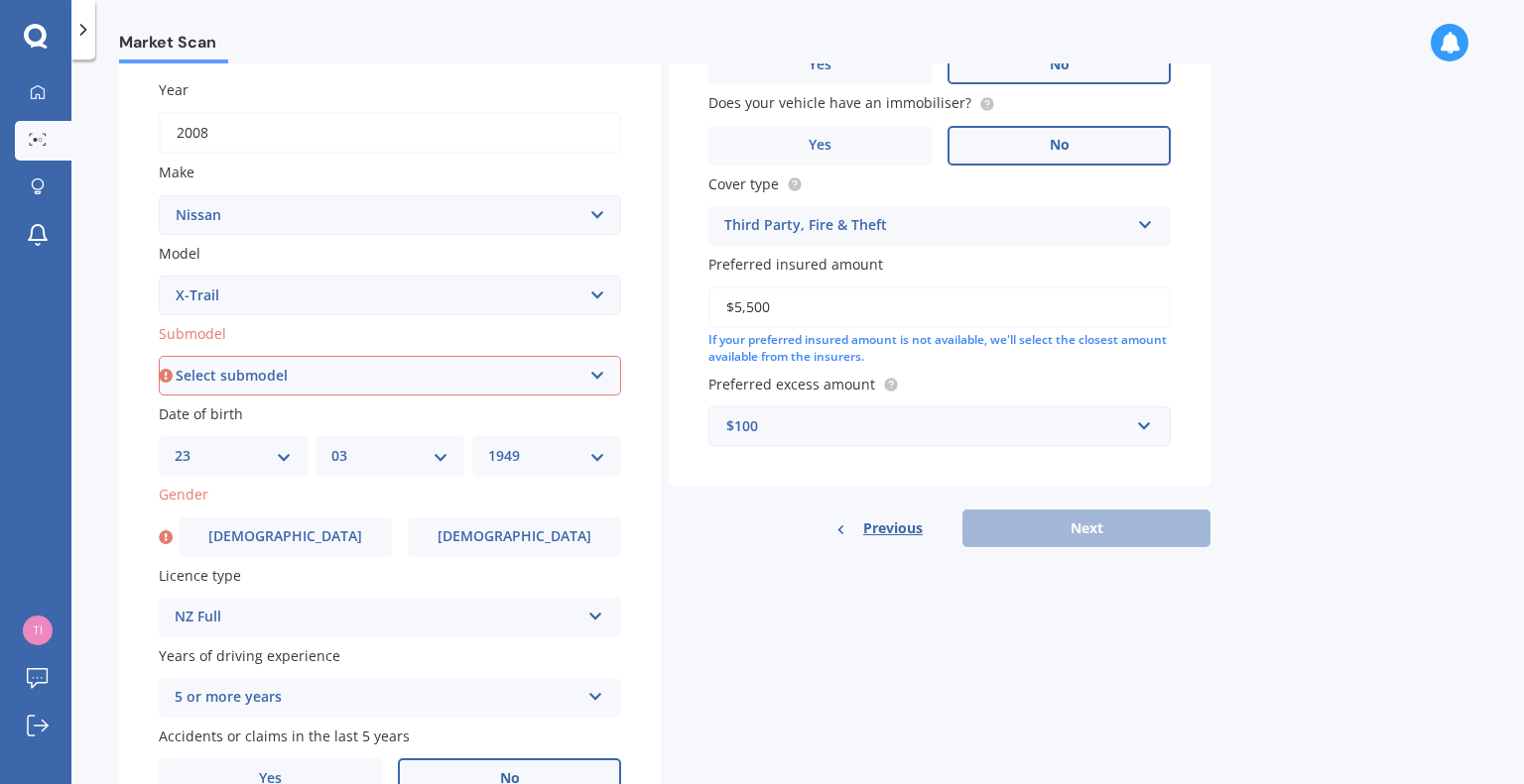
click at [986, 328] on input "$5,500" at bounding box center [939, 308] width 463 height 42
type input "$5,500"
click at [373, 532] on label "[DEMOGRAPHIC_DATA]" at bounding box center [285, 537] width 213 height 40
click at [0, 0] on input "[DEMOGRAPHIC_DATA]" at bounding box center [0, 0] width 0 height 0
click at [361, 358] on select "Select submodel (All Other) 2000cc Hybrid 2WD non-turbo 4WD 20X Petrol ST ST 4W…" at bounding box center [390, 376] width 463 height 40
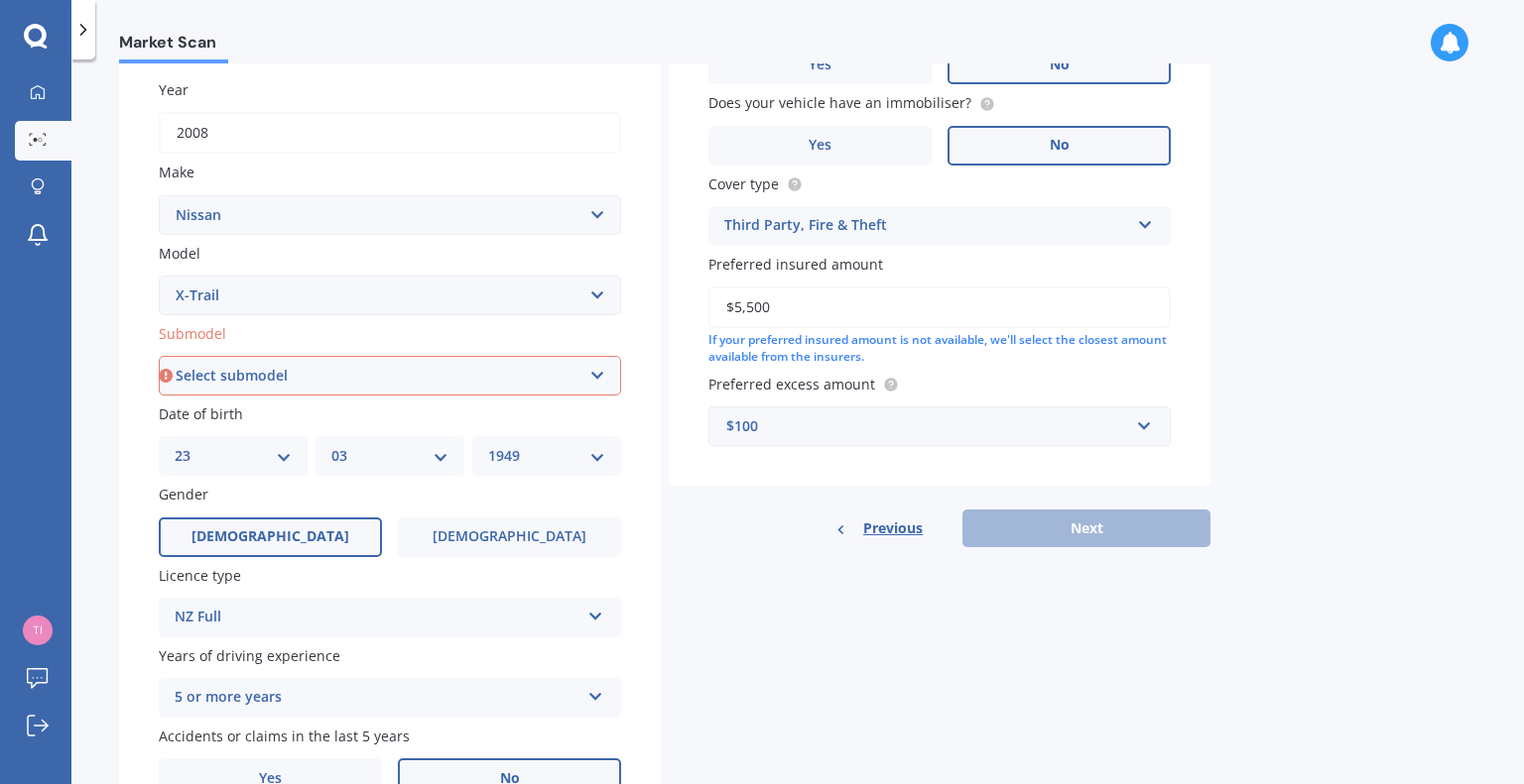
select select "4WD 20X PETROL"
click at [159, 356] on select "Select submodel (All Other) 2000cc Hybrid 2WD non-turbo 4WD 20X Petrol ST ST 4W…" at bounding box center [390, 376] width 463 height 40
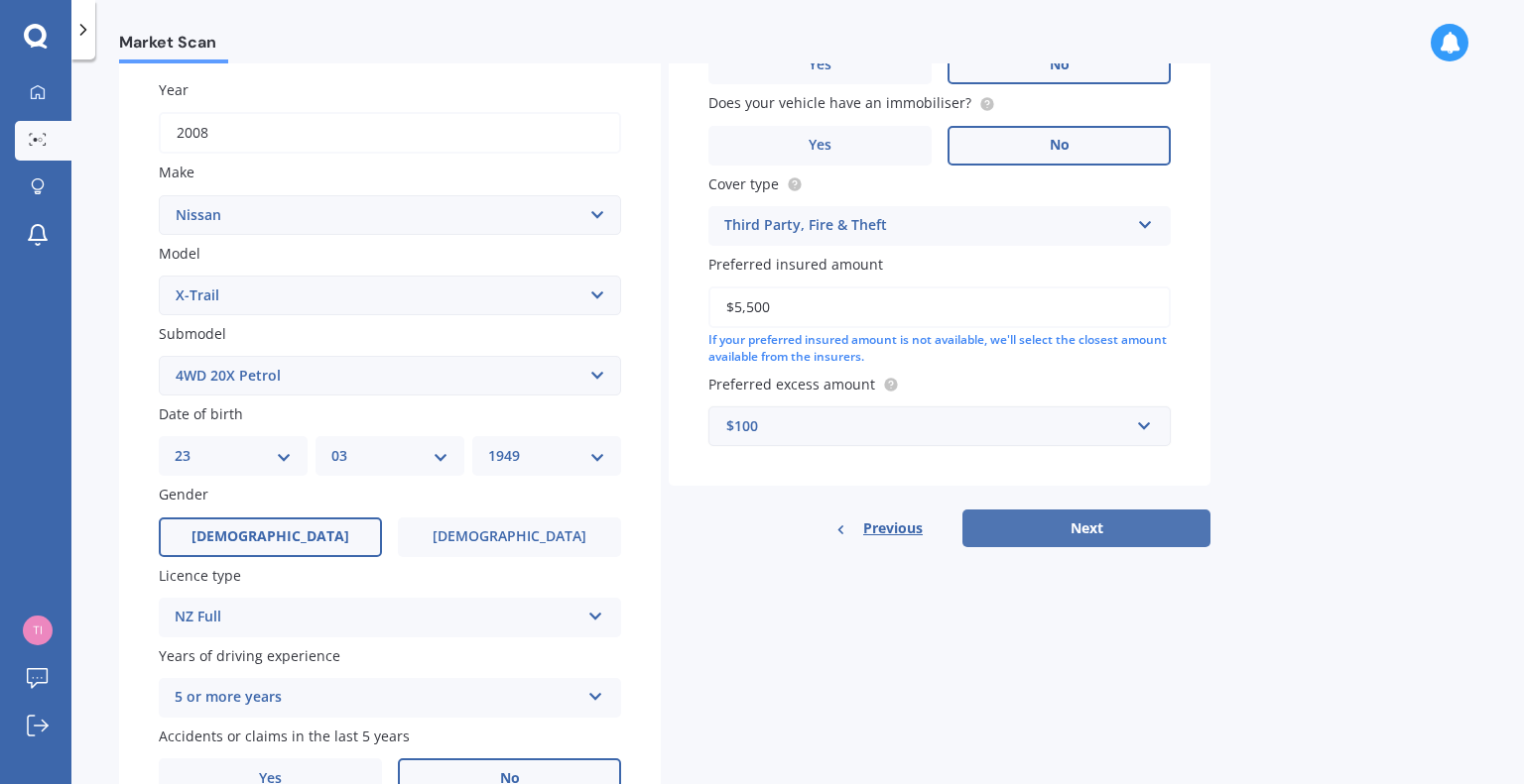
click at [984, 520] on button "Next" at bounding box center [1086, 528] width 248 height 38
select select "23"
select select "03"
select select "1949"
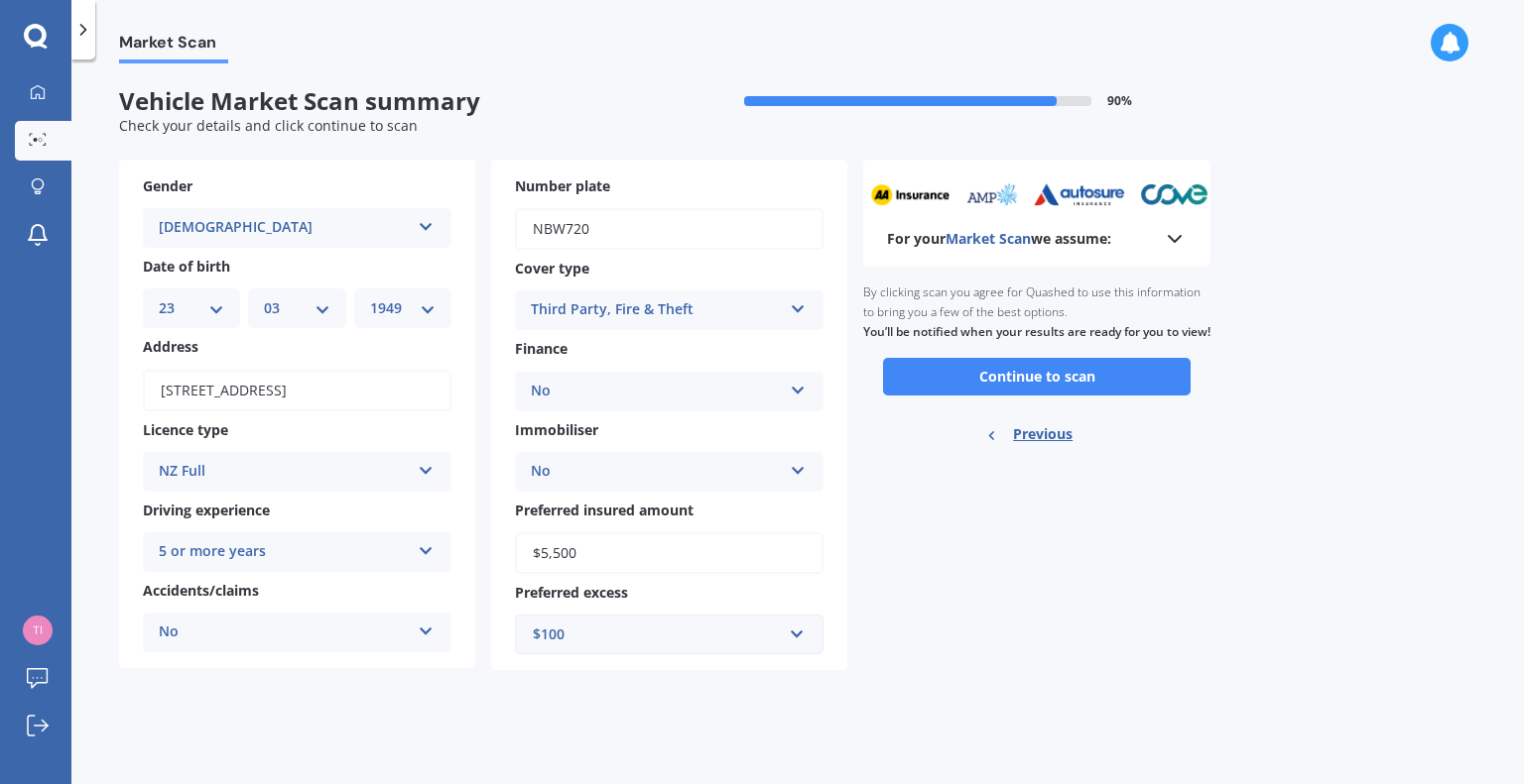
scroll to position [0, 0]
click at [968, 395] on button "Continue to scan" at bounding box center [1036, 377] width 308 height 38
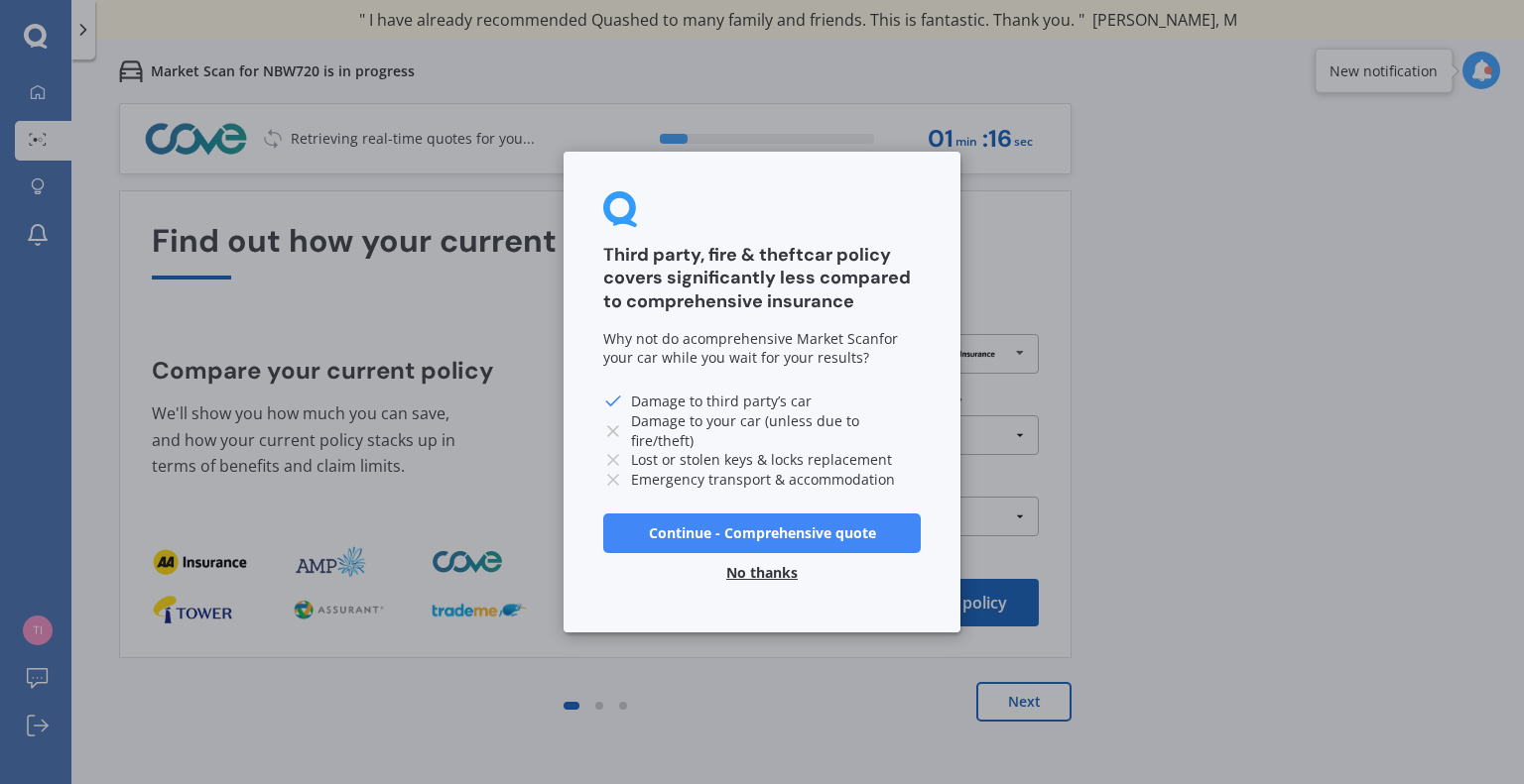
click at [750, 582] on button "No thanks" at bounding box center [762, 573] width 95 height 40
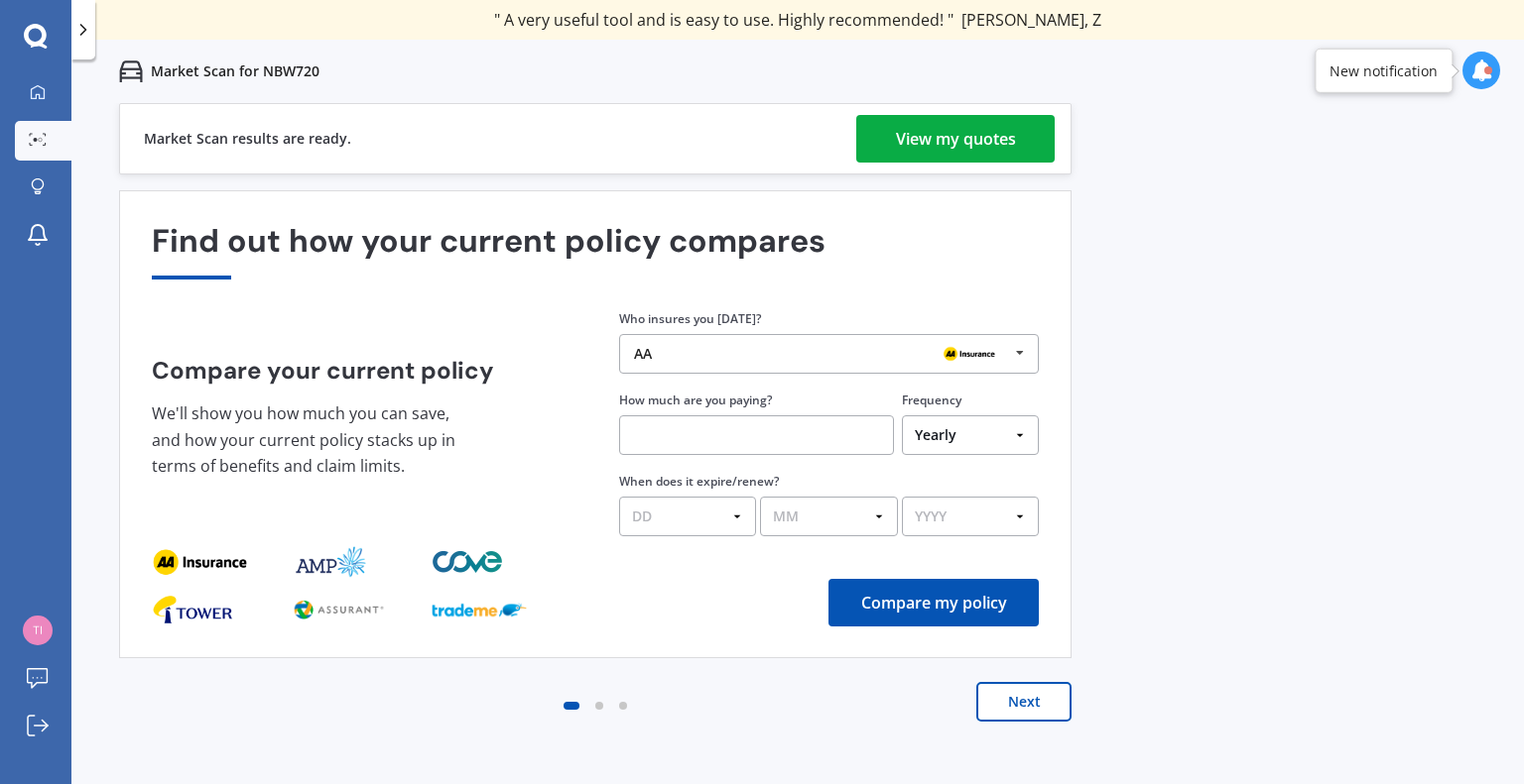
click at [1015, 118] on link "View my quotes" at bounding box center [955, 139] width 199 height 48
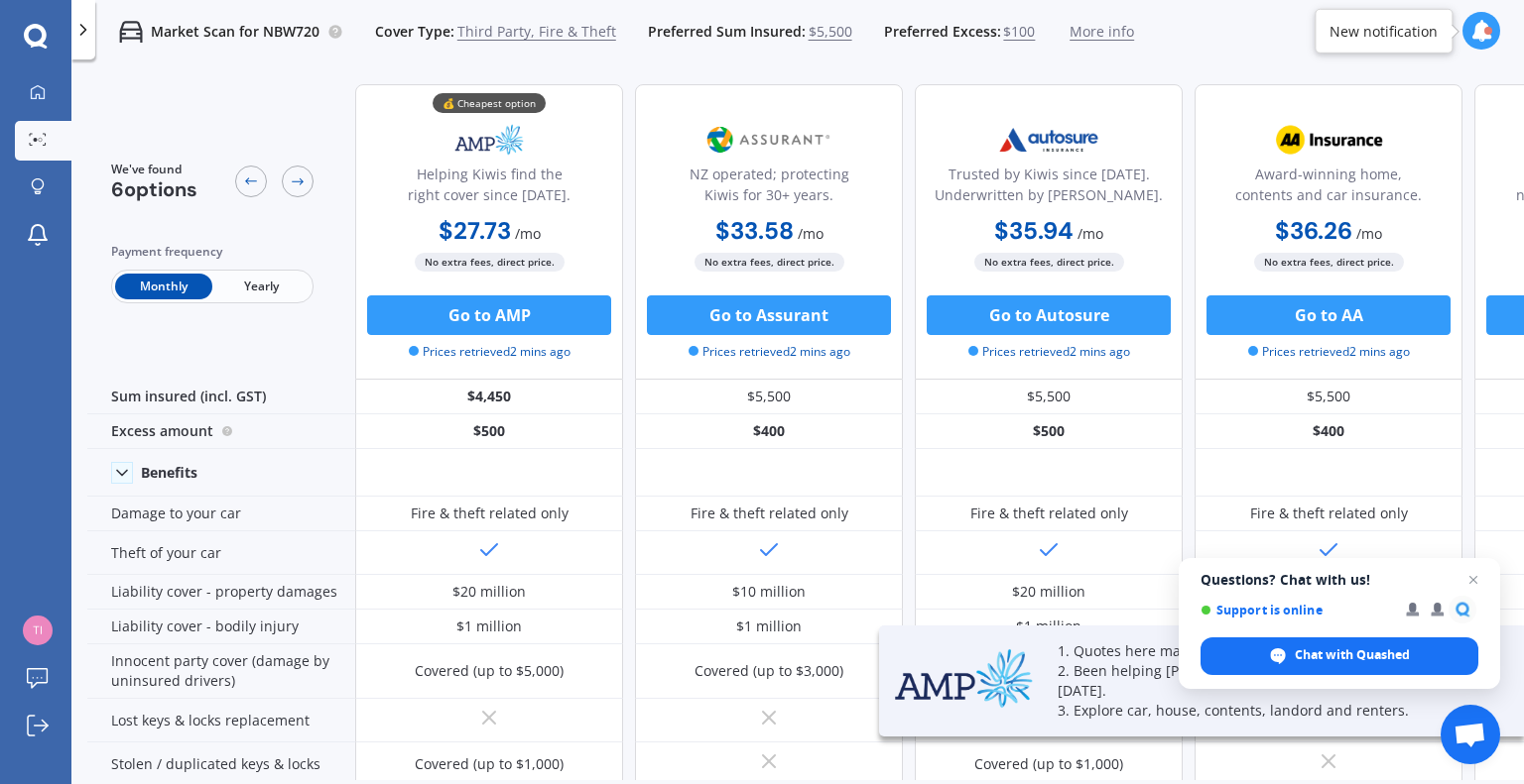
click at [255, 285] on span "Yearly" at bounding box center [260, 287] width 97 height 26
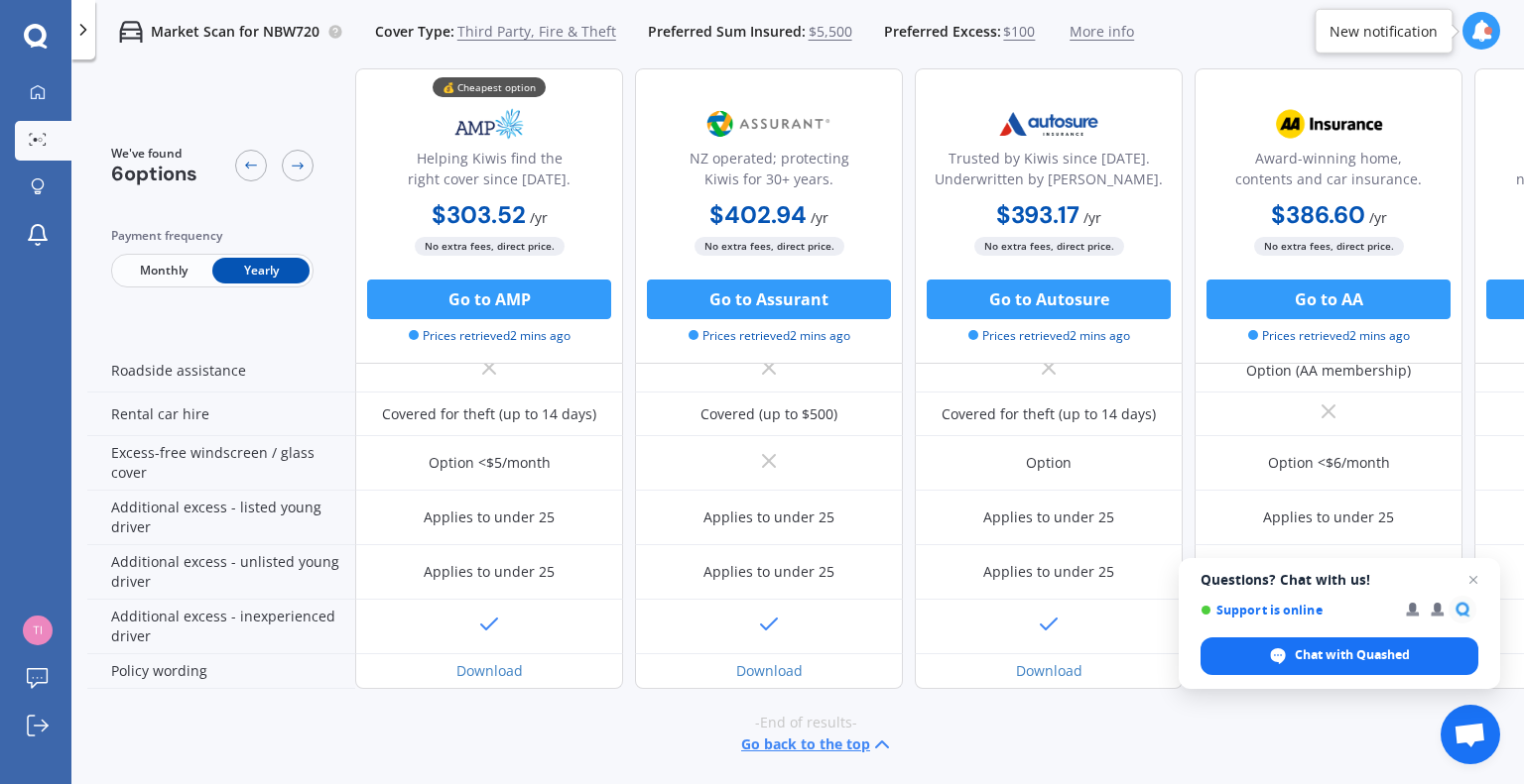
scroll to position [595, 0]
